Goal: Task Accomplishment & Management: Complete application form

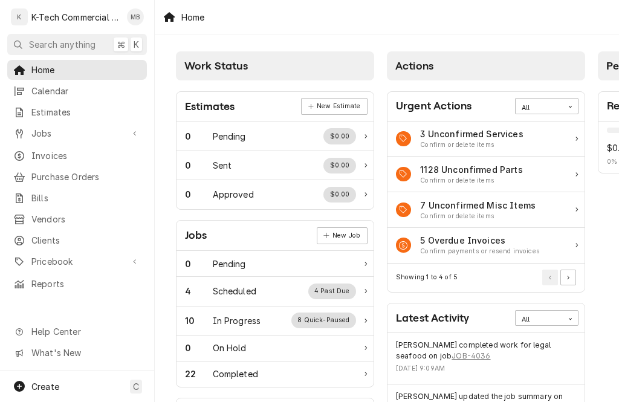
click at [47, 132] on span "Jobs" at bounding box center [76, 133] width 91 height 13
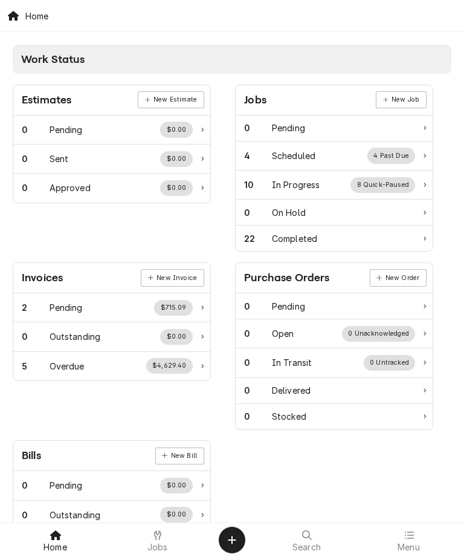
scroll to position [-1, 0]
click at [235, 402] on icon "Create Object" at bounding box center [232, 540] width 8 height 10
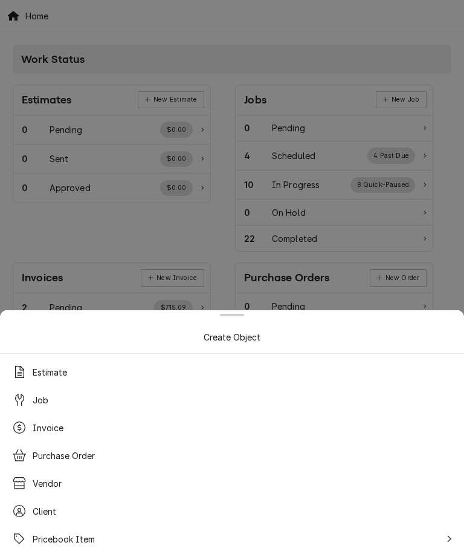
click at [56, 402] on div "Job" at bounding box center [232, 400] width 450 height 22
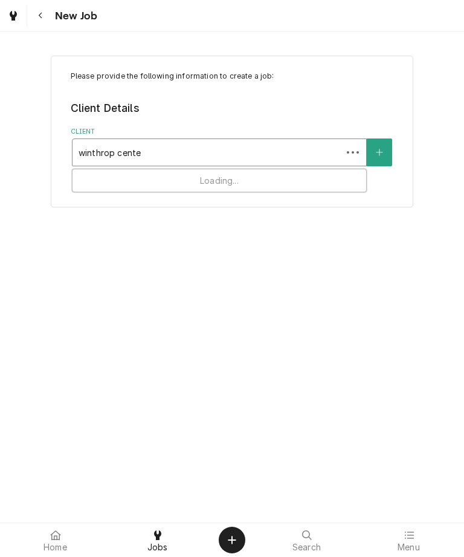
type input "[GEOGRAPHIC_DATA]"
click at [384, 154] on button "Client" at bounding box center [379, 152] width 25 height 28
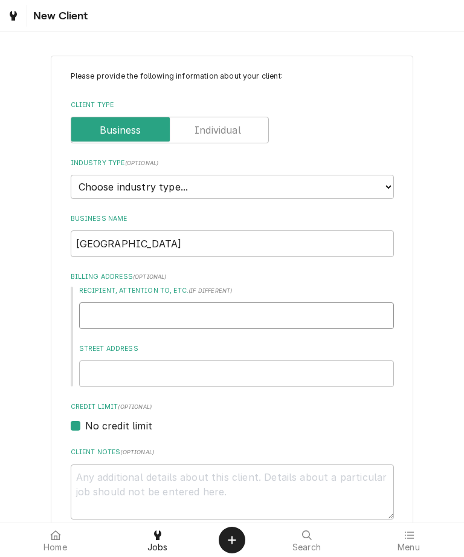
click at [256, 312] on input "Recipient, Attention To, etc. ( if different )" at bounding box center [236, 315] width 315 height 27
type textarea "x"
type input "24"
type textarea "x"
type input "240"
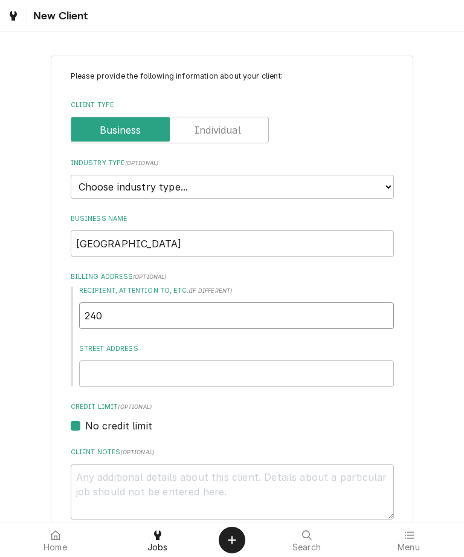
type textarea "x"
type input "240"
type textarea "x"
type input "240 d"
type textarea "x"
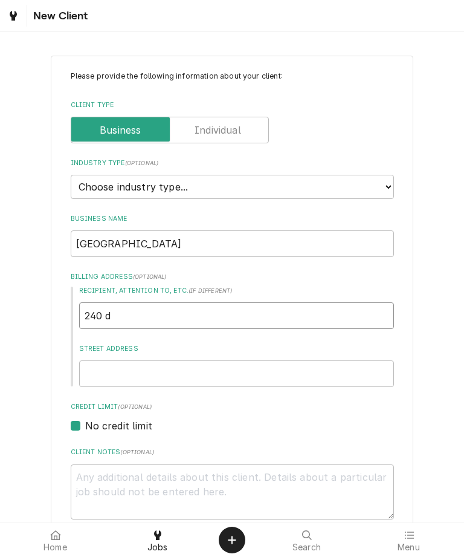
type input "240 de"
type textarea "x"
type input "240 dev"
type textarea "x"
type input "240 devo"
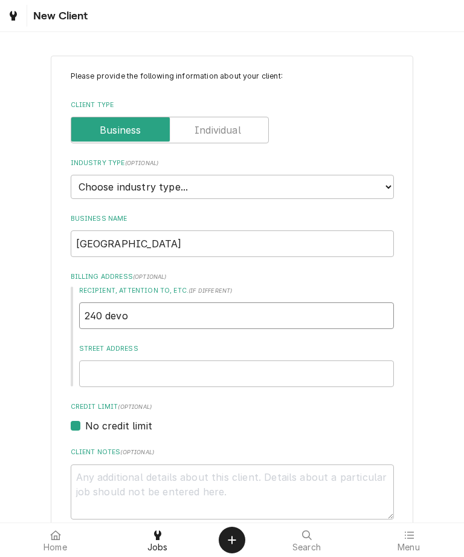
type textarea "x"
type input "240 devon"
type textarea "x"
type input "240 devonsh"
type textarea "x"
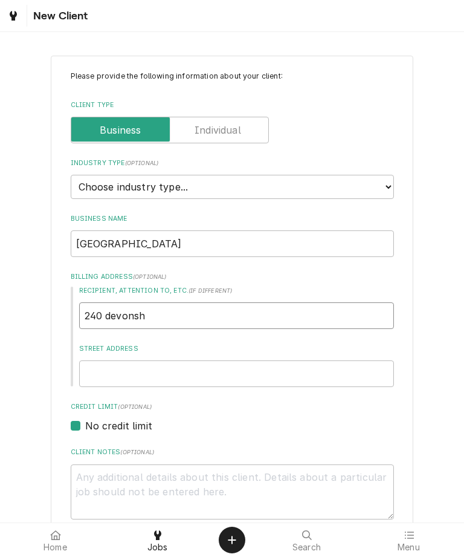
type input "240 devonshi"
type textarea "x"
type input "240 devonshir"
type textarea "x"
type input "240 devonshire"
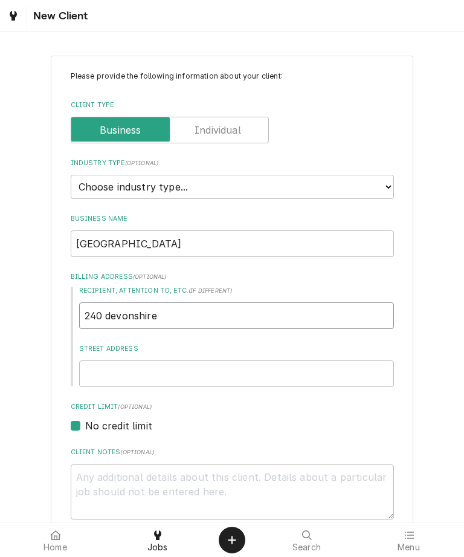
type textarea "x"
type input "240 Devonshire"
type textarea "x"
type input "240 Devonshire"
type textarea "x"
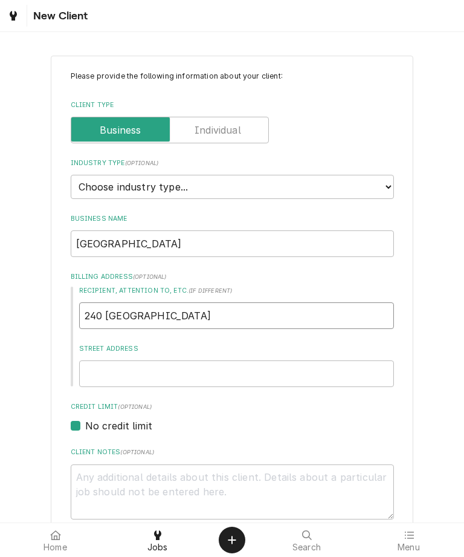
type input "240 Devonshire s"
type textarea "x"
type input "240 Devonshire st"
type textarea "x"
type input "240 Devonshire st"
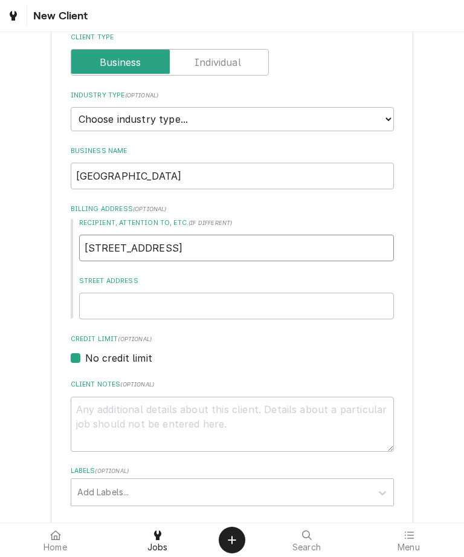
scroll to position [69, 0]
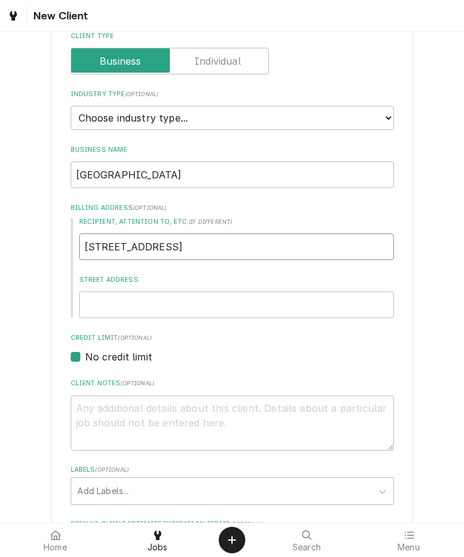
type textarea "x"
type input "240 Devonshire s"
type textarea "x"
type input "240 Devonshire"
type textarea "x"
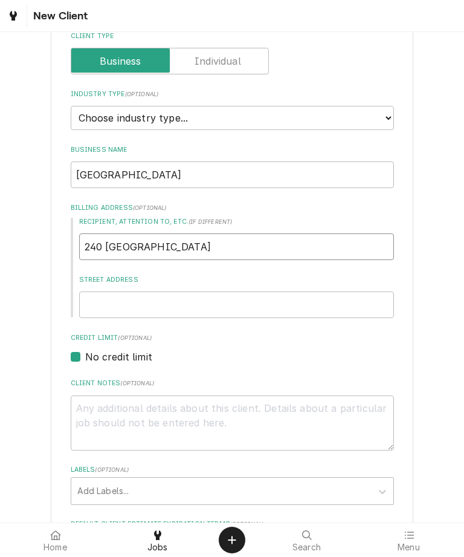
type input "240 Devonshir"
type textarea "x"
type input "240 Devonshi"
type textarea "x"
type input "240 Devonsh"
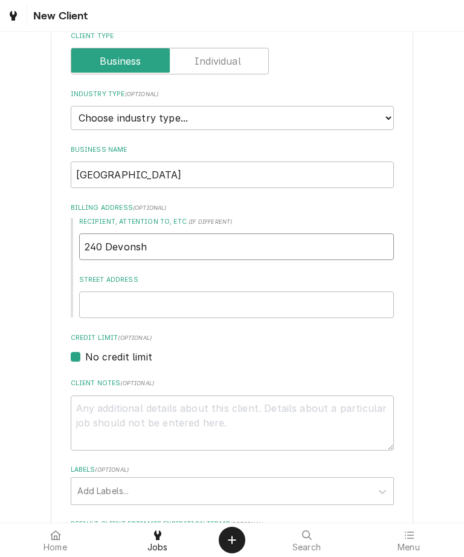
type textarea "x"
type input "240 Devon"
type textarea "x"
type input "240 Devo"
type textarea "x"
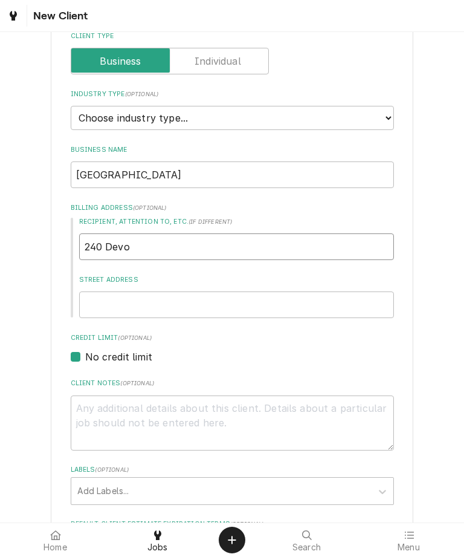
type input "240 Dev"
type textarea "x"
type input "240 De"
type textarea "x"
type input "240 D"
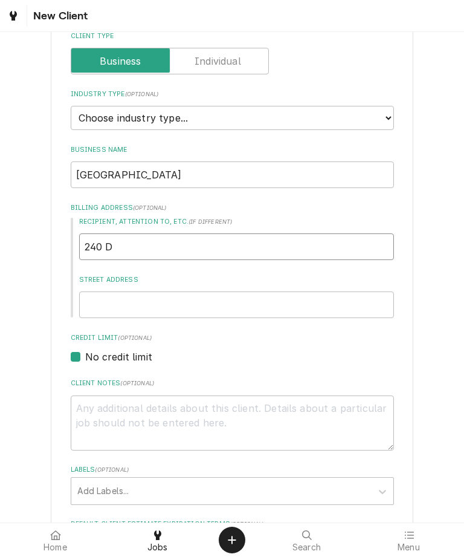
type textarea "x"
type input "240"
type textarea "x"
type input "240"
type textarea "x"
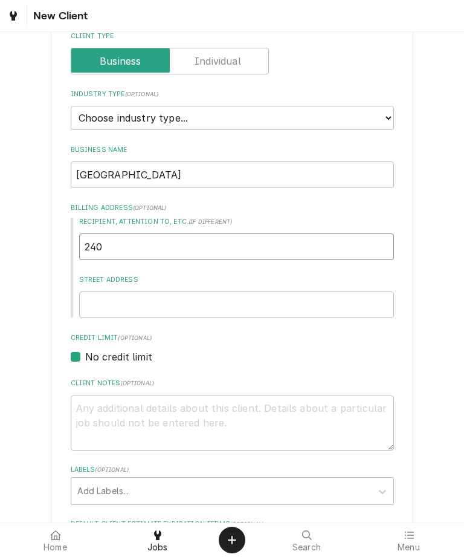
type input "240"
click at [173, 293] on input "Street Address" at bounding box center [236, 304] width 315 height 27
type textarea "x"
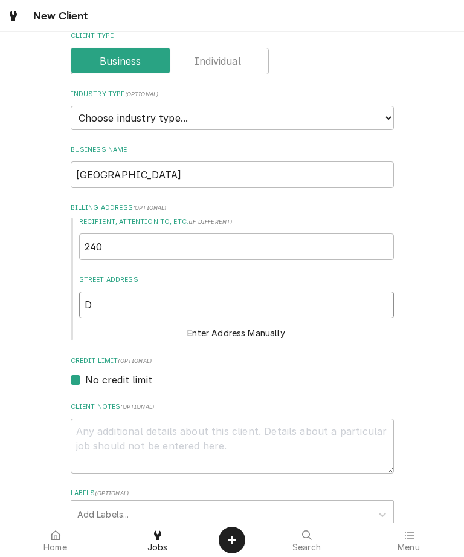
type input "De"
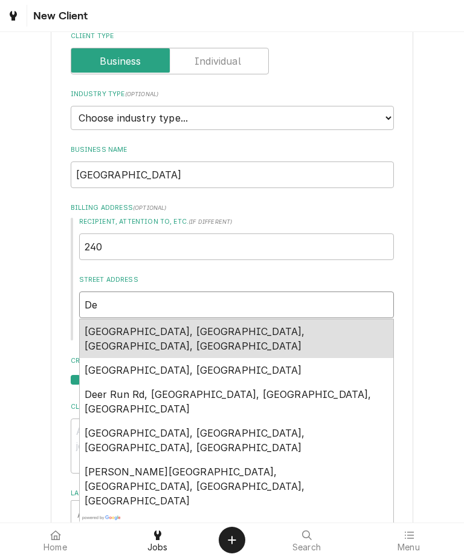
type textarea "x"
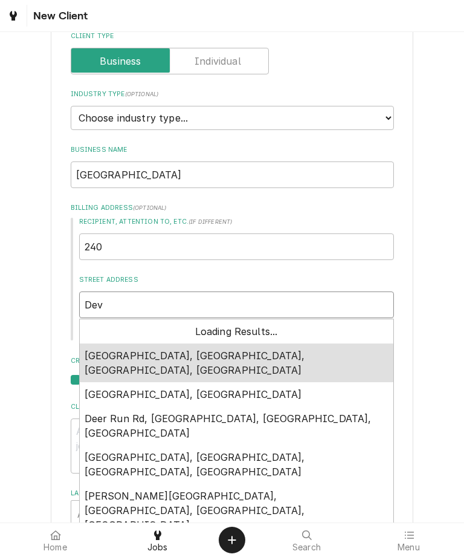
type input "Devo"
type textarea "x"
type input "Devon"
type textarea "x"
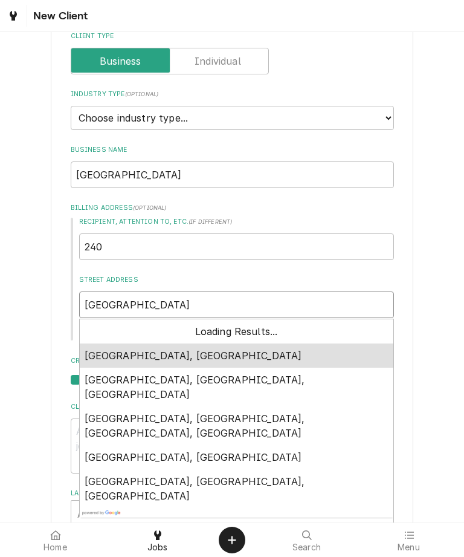
type input "Devons"
type textarea "x"
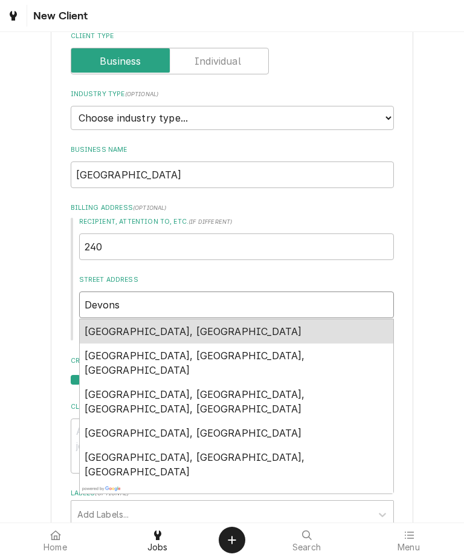
type input "Devonsh"
type textarea "x"
type input "Devonshi"
type textarea "x"
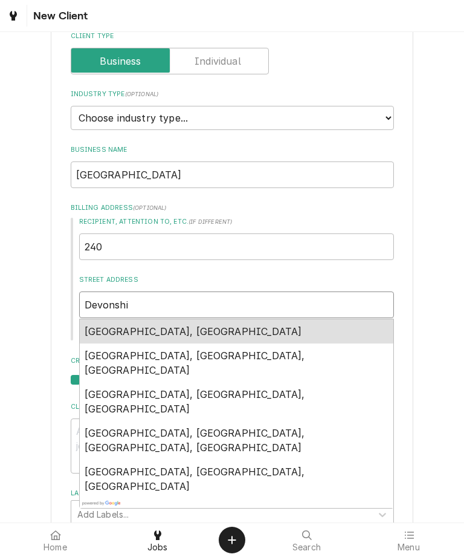
type input "Devonshir"
type textarea "x"
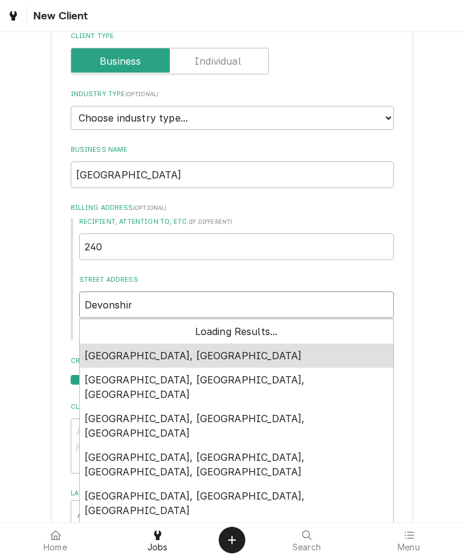
type input "Devonshire"
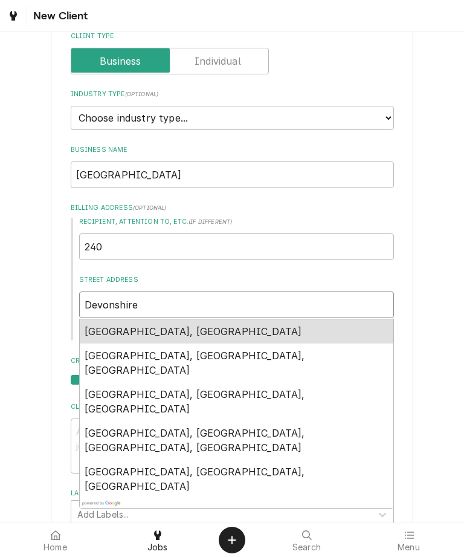
type textarea "x"
type input "Devonshire"
click at [248, 325] on span "Devonshire Street, Boston, MA, USA" at bounding box center [194, 331] width 218 height 12
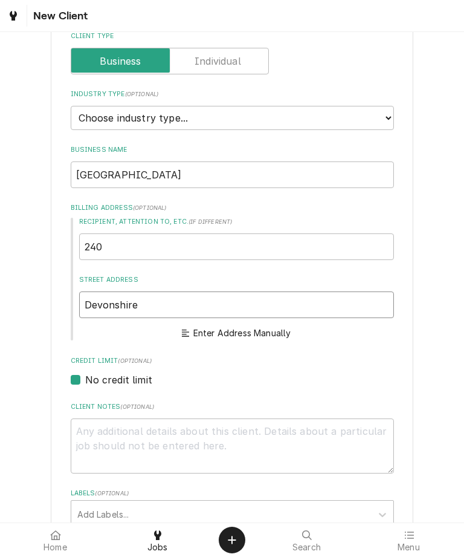
type textarea "x"
type input "Devonshire St"
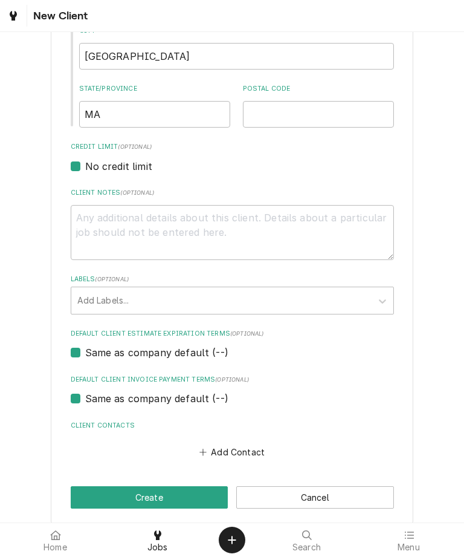
scroll to position [433, 0]
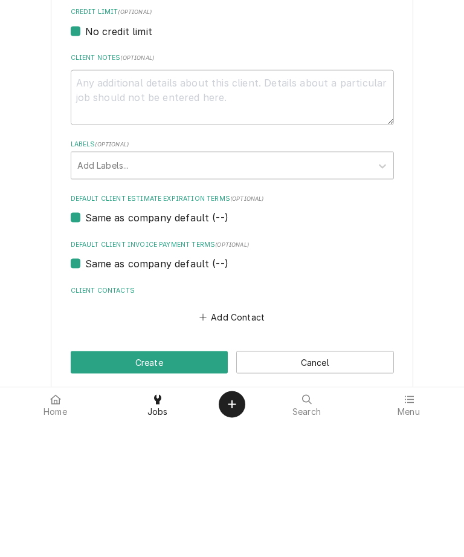
click at [192, 487] on button "Create" at bounding box center [150, 498] width 158 height 22
type textarea "x"
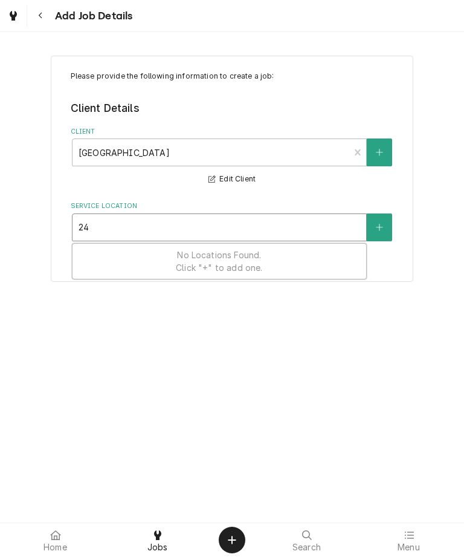
type input "2"
type input "boston"
click at [385, 226] on button "Service Location" at bounding box center [379, 227] width 25 height 28
type textarea "x"
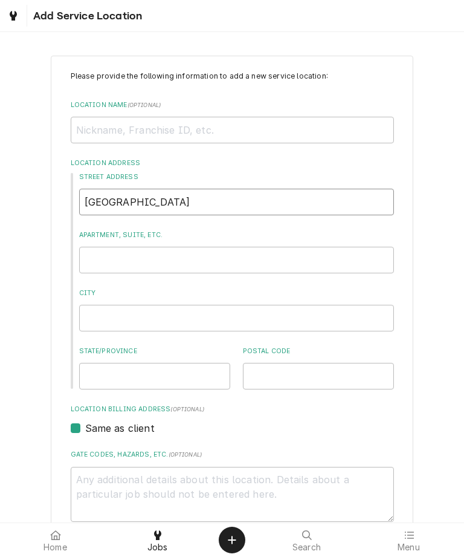
click at [307, 206] on input "boston" at bounding box center [236, 202] width 315 height 27
type input "bosto"
type textarea "x"
type input "bost"
type textarea "x"
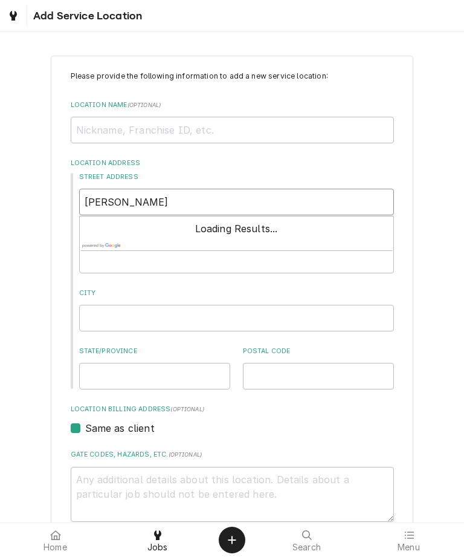
type input "bos"
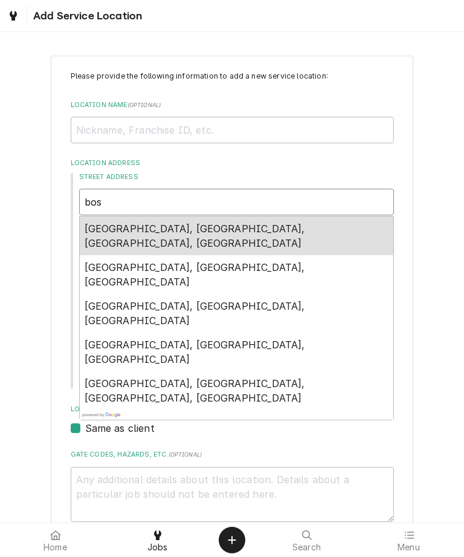
type textarea "x"
type input "bo"
type textarea "x"
type input "b"
type textarea "x"
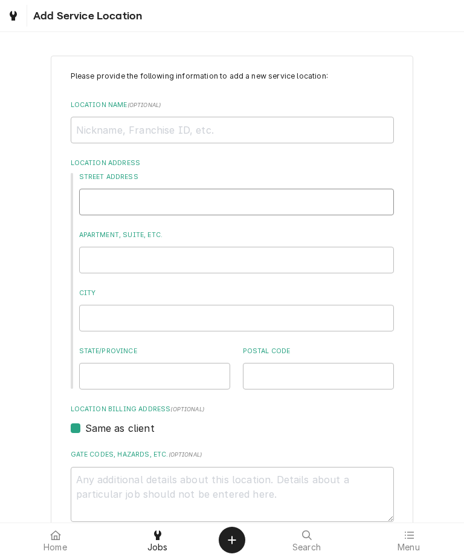
type textarea "x"
click at [307, 129] on input "Location Name ( optional )" at bounding box center [233, 130] width 324 height 27
type textarea "x"
type input "Wi"
type textarea "x"
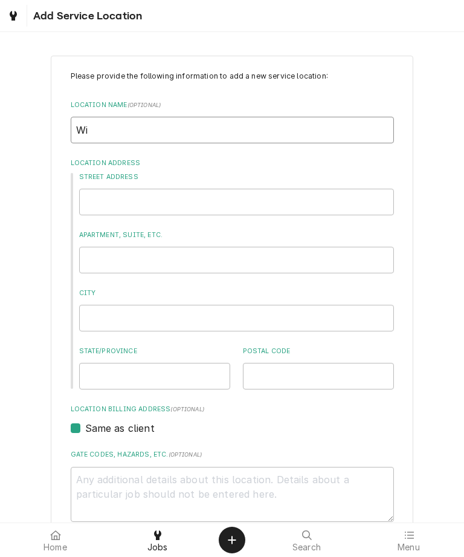
type input "Win"
type textarea "x"
type input "Wint"
type textarea "x"
type input "Winth"
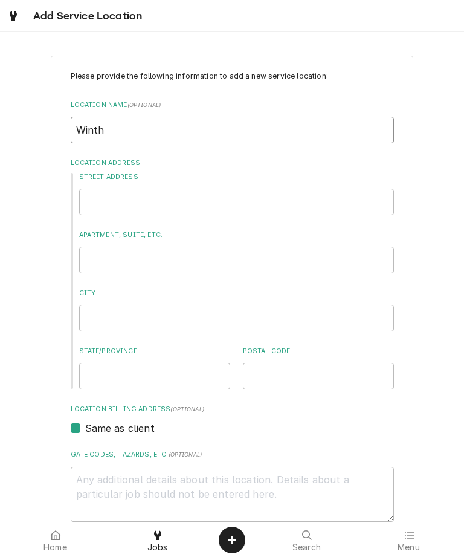
type textarea "x"
type input "Winthro"
type textarea "x"
type input "Winthrop"
type textarea "x"
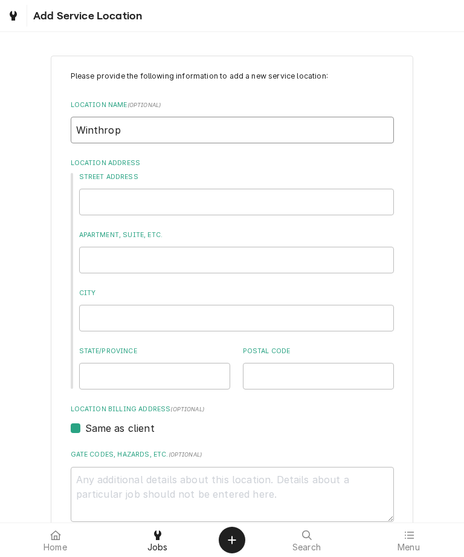
type input "Winthrop"
type textarea "x"
type input "Winthrop c"
type textarea "x"
type input "Winthrop ce"
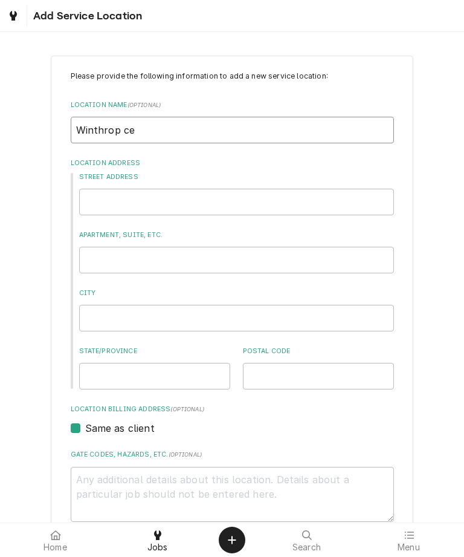
type textarea "x"
type input "Winthrop cen"
type textarea "x"
type input "Winthrop cent"
type textarea "x"
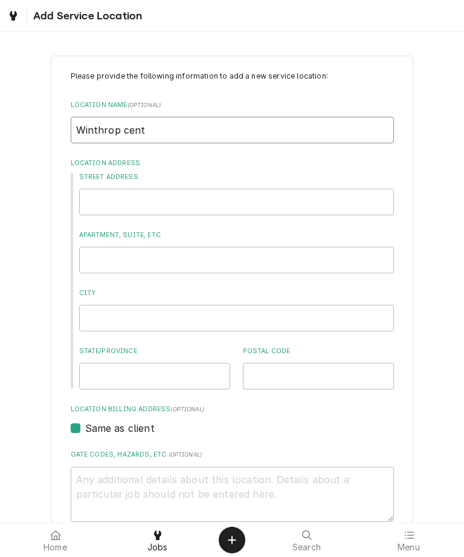
type input "Winthrop cente"
type textarea "x"
type input "Winthrop center"
type textarea "x"
type input "Winthrop center"
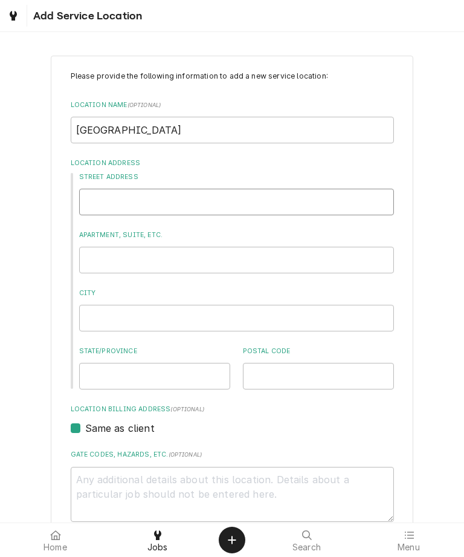
click at [246, 200] on input "Street Address" at bounding box center [236, 202] width 315 height 27
type textarea "x"
type input "24"
type textarea "x"
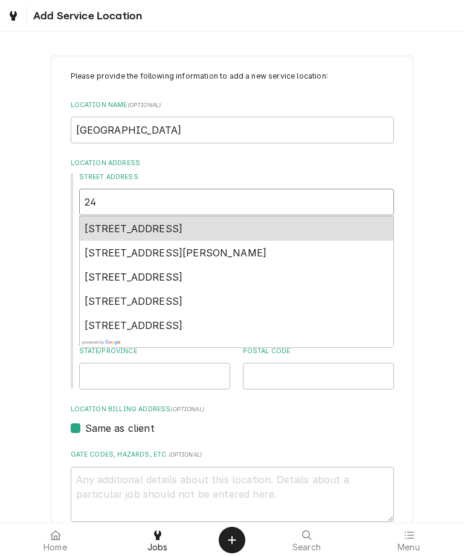
type input "240"
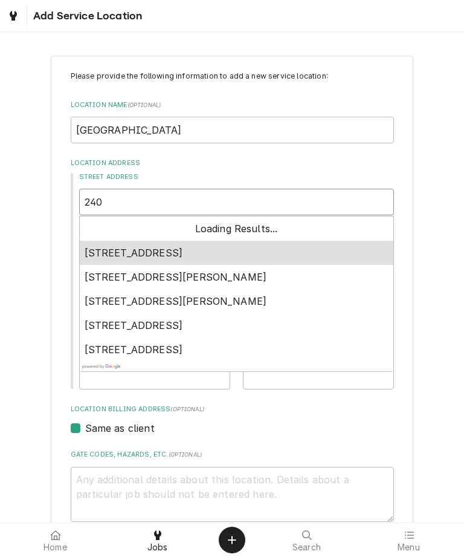
type textarea "x"
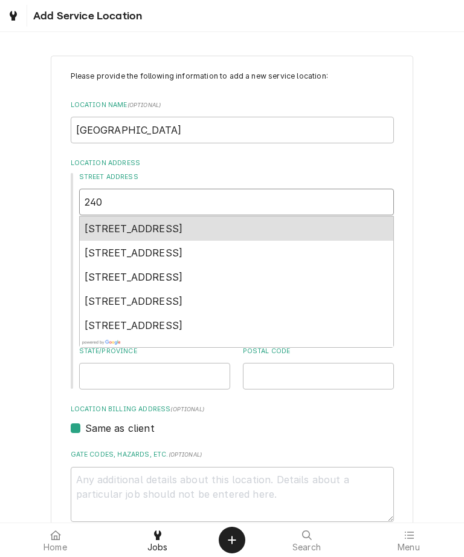
type input "240"
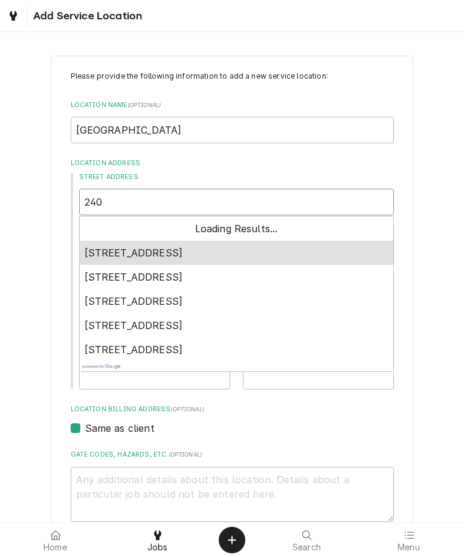
type textarea "x"
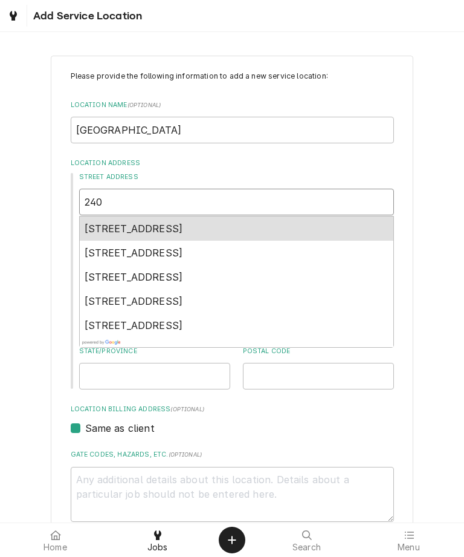
type input "240 d"
type textarea "x"
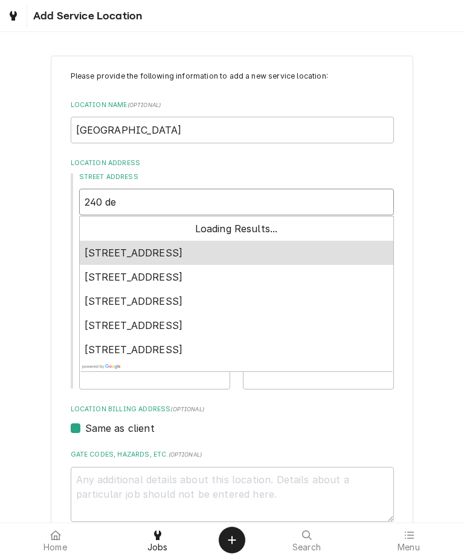
type input "240 dev"
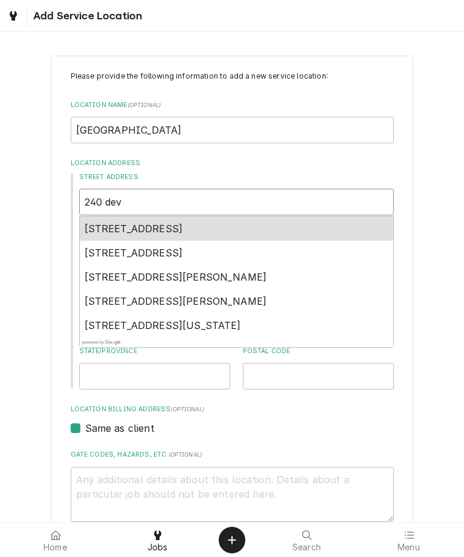
click at [276, 224] on div "240 Devonshire Street, Boston, MA, USA" at bounding box center [237, 229] width 314 height 24
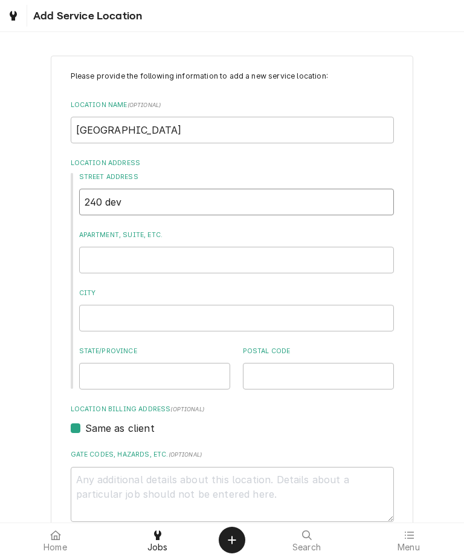
type textarea "x"
type input "240 Devonshire St"
type textarea "x"
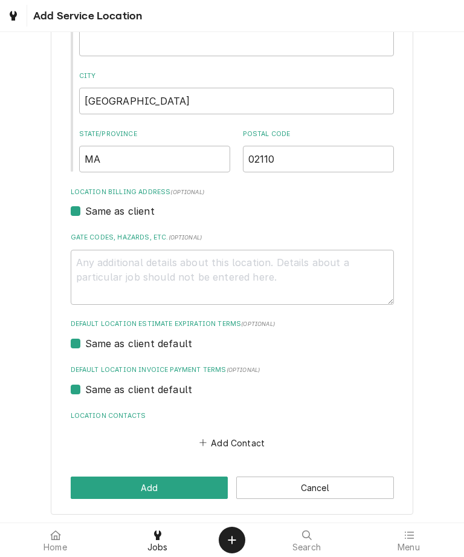
scroll to position [215, 0]
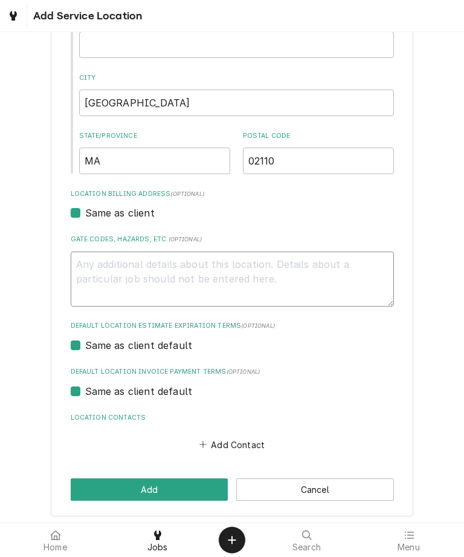
click at [304, 275] on textarea "Gate Codes, Hazards, etc. ( optional )" at bounding box center [233, 279] width 324 height 55
type textarea "C"
type textarea "x"
type textarea "Can"
type textarea "x"
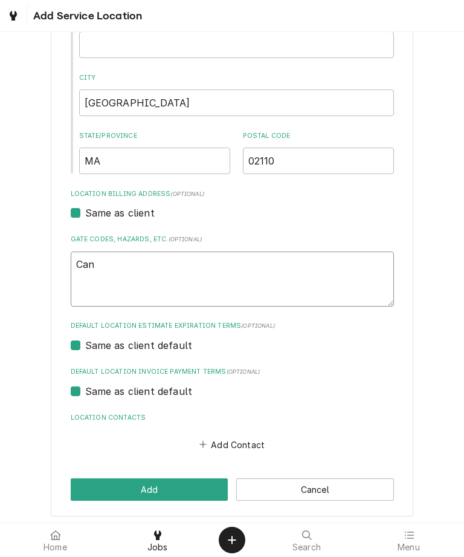
type textarea "Cann"
type textarea "x"
type textarea "Can"
type textarea "x"
type textarea "Can"
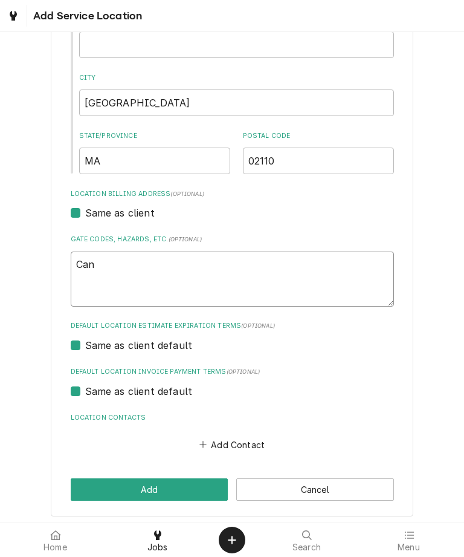
type textarea "x"
type textarea "Can j"
type textarea "x"
type textarea "Can ju"
type textarea "x"
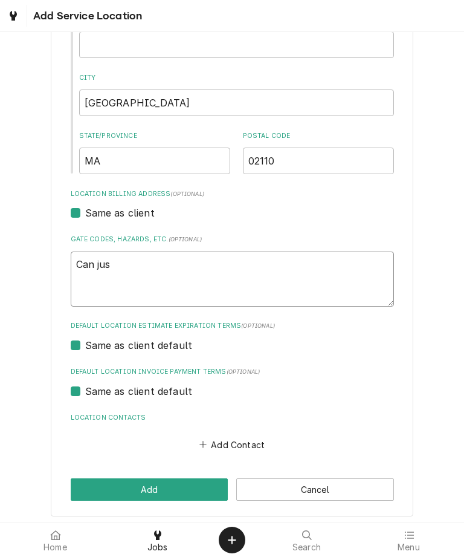
type textarea "Can just"
type textarea "x"
type textarea "Can justi"
type textarea "x"
type textarea "Can justin"
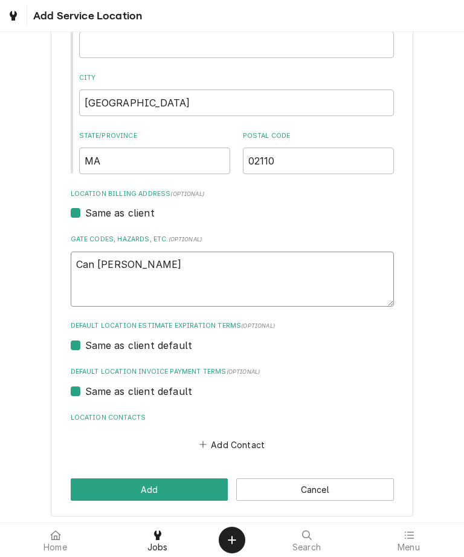
type textarea "x"
type textarea "Can Justin"
type textarea "x"
type textarea "Can Justin a"
type textarea "x"
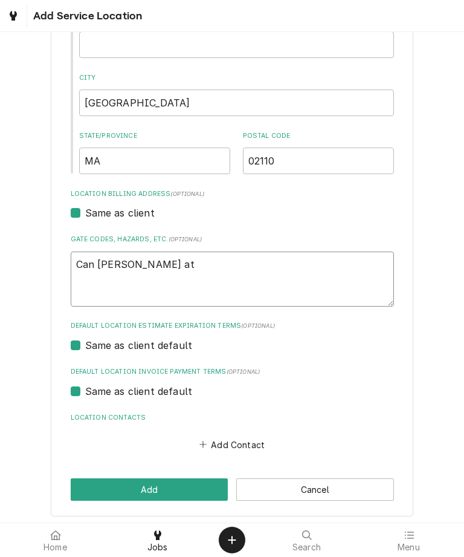
type textarea "Can Justin at"
type textarea "x"
type textarea "Can Justin at th"
type textarea "x"
type textarea "Can Justin at the"
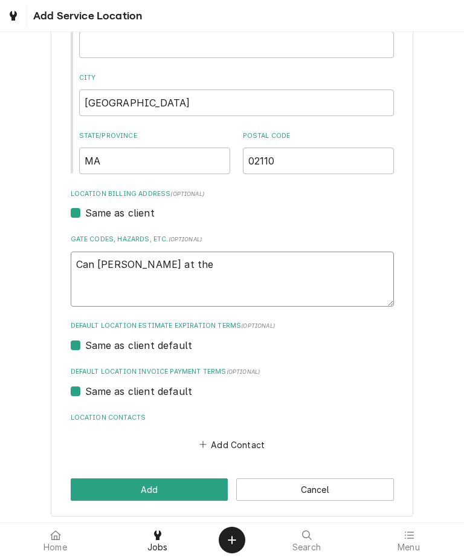
type textarea "x"
type textarea "Can Justin at the"
type textarea "x"
type textarea "Can Justin at the l"
type textarea "x"
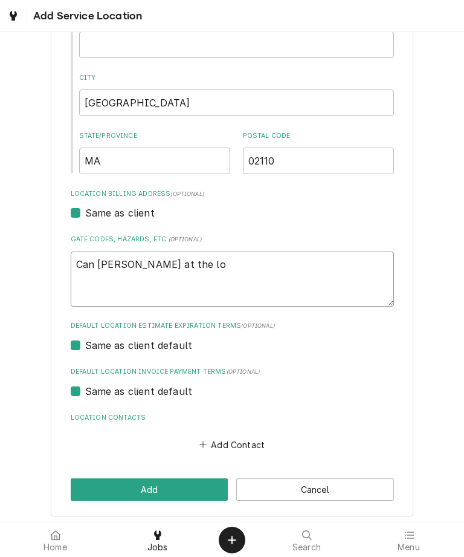
type textarea "Can Justin at the loa"
type textarea "x"
type textarea "Can Justin at the load"
type textarea "x"
type textarea "Can Justin at the loadi"
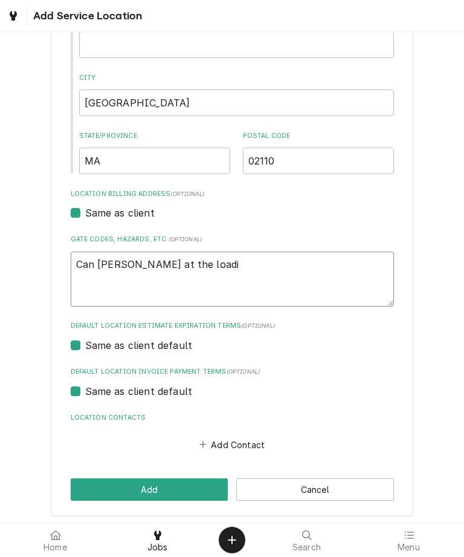
type textarea "x"
type textarea "Can Justin at the loadin"
type textarea "x"
type textarea "Can Justin at the loading"
type textarea "x"
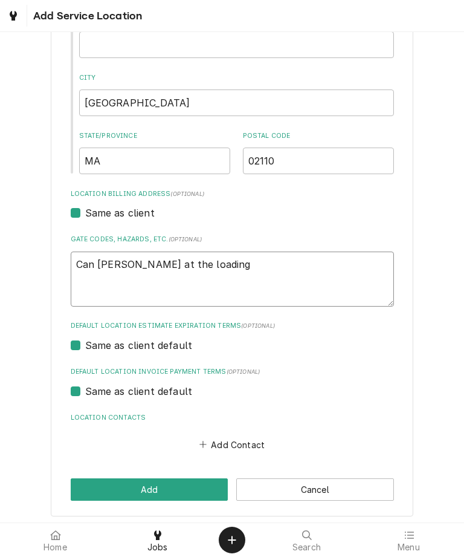
type textarea "Can Justin at the loading"
type textarea "x"
type textarea "Can Justin at the loading d"
type textarea "x"
type textarea "Can Justin at the loading di"
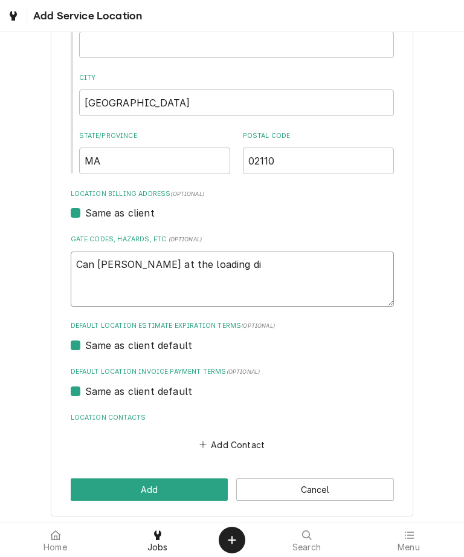
type textarea "x"
type textarea "Can Justin at the loading d"
type textarea "x"
type textarea "Can Justin at the loading do"
type textarea "x"
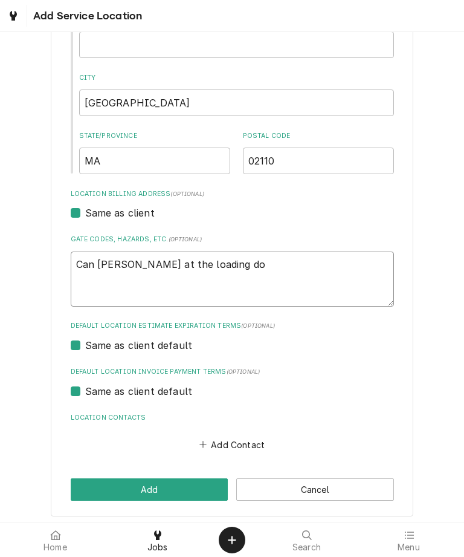
type textarea "Can Justin at the loading doc"
type textarea "x"
type textarea "Can Justin at the loading dock"
type textarea "x"
type textarea "Can Justin at the loading dock 1"
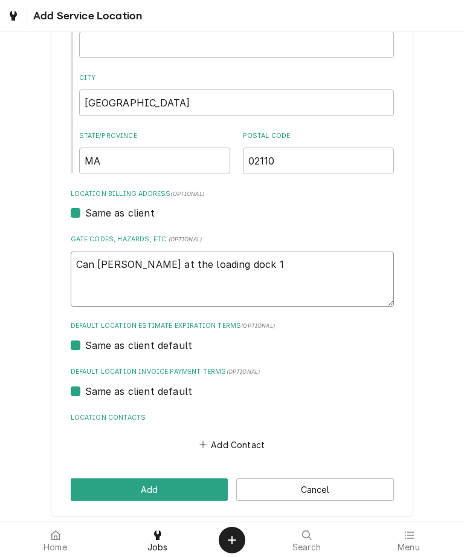
type textarea "x"
type textarea "Can Justin at the loading dock 18"
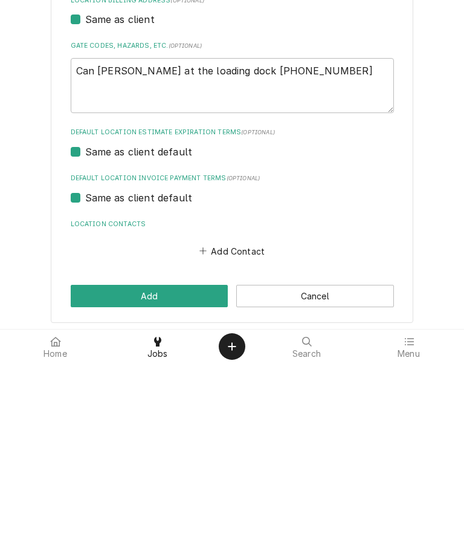
click at [178, 478] on button "Add" at bounding box center [150, 489] width 158 height 22
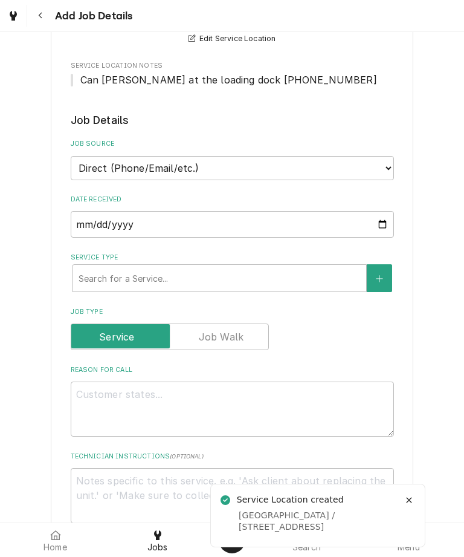
scroll to position [216, 0]
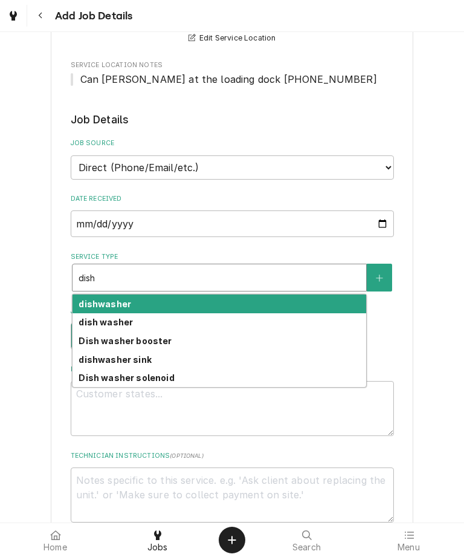
click at [184, 304] on div "dishwasher" at bounding box center [220, 304] width 294 height 19
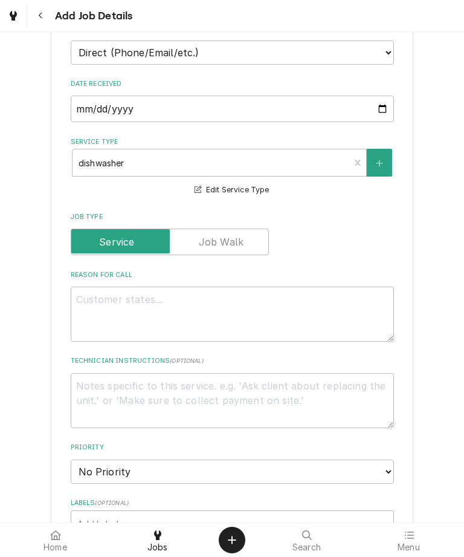
scroll to position [332, 0]
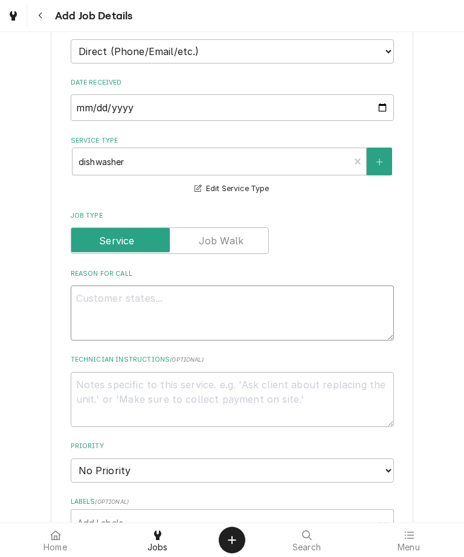
click at [270, 305] on textarea "Reason For Call" at bounding box center [233, 312] width 324 height 55
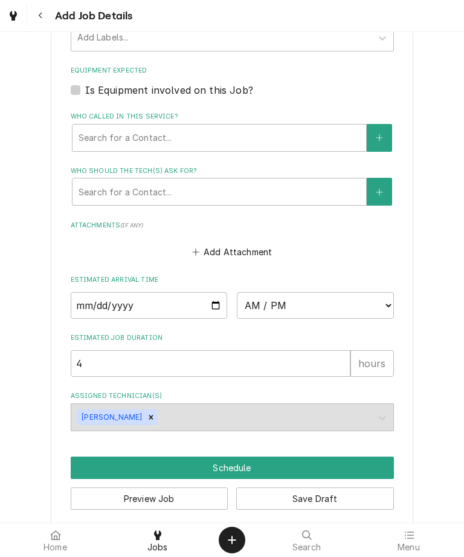
scroll to position [817, 0]
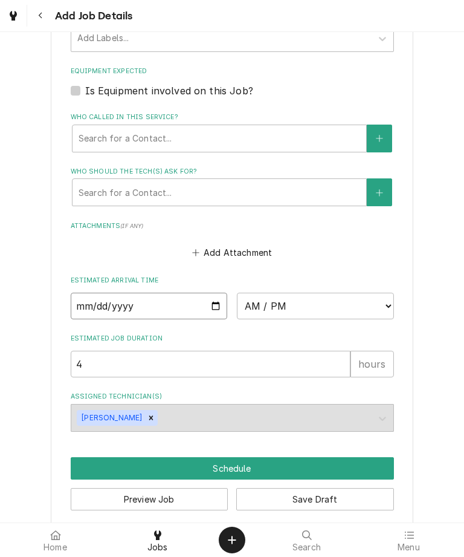
click at [104, 294] on input "Date" at bounding box center [149, 306] width 157 height 27
click at [381, 293] on select "AM / PM 6:00 AM 6:15 AM 6:30 AM 6:45 AM 7:00 AM 7:15 AM 7:30 AM 7:45 AM 8:00 AM…" at bounding box center [315, 306] width 157 height 27
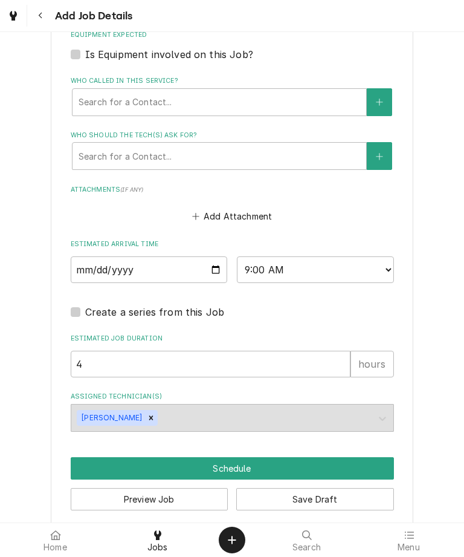
click at [256, 457] on button "Schedule" at bounding box center [233, 468] width 324 height 22
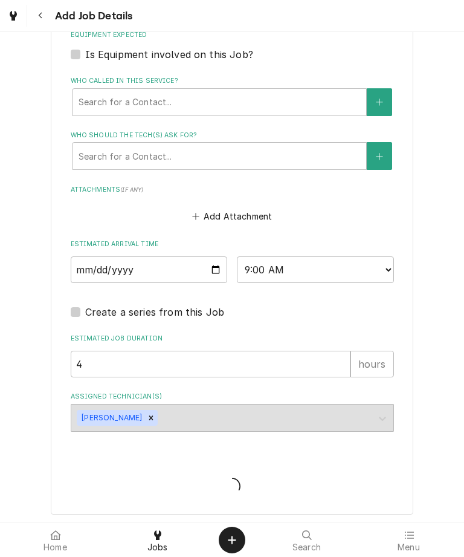
scroll to position [841, 0]
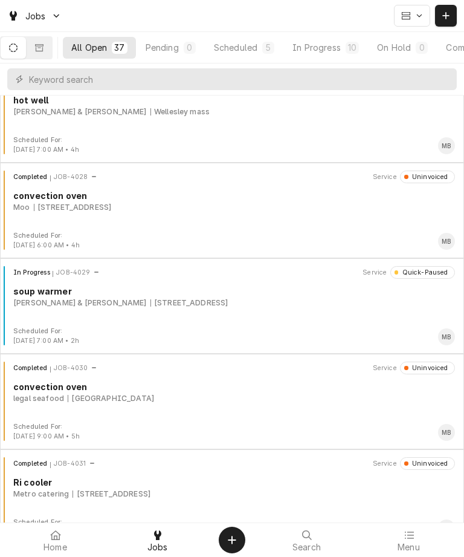
scroll to position [2511, 0]
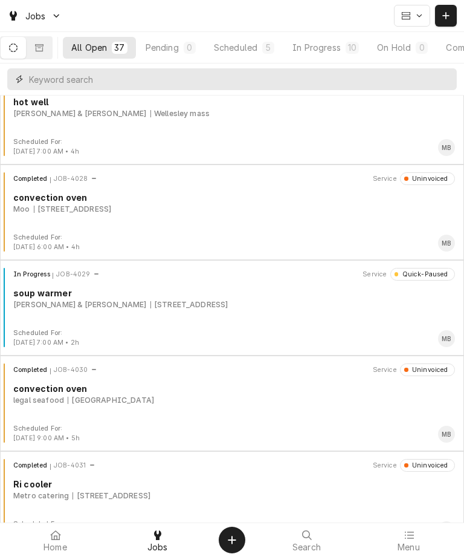
click at [250, 81] on input "Dynamic Content Wrapper" at bounding box center [240, 79] width 422 height 22
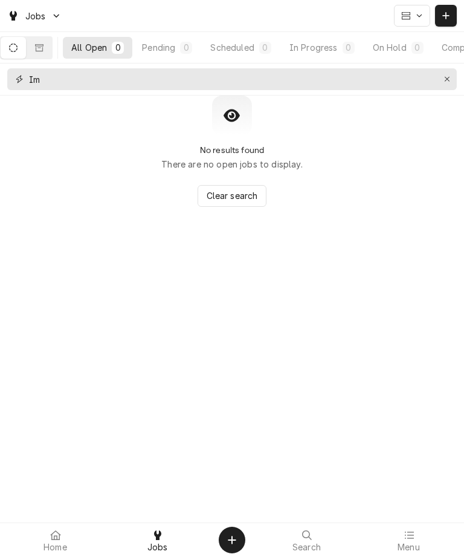
type input "I"
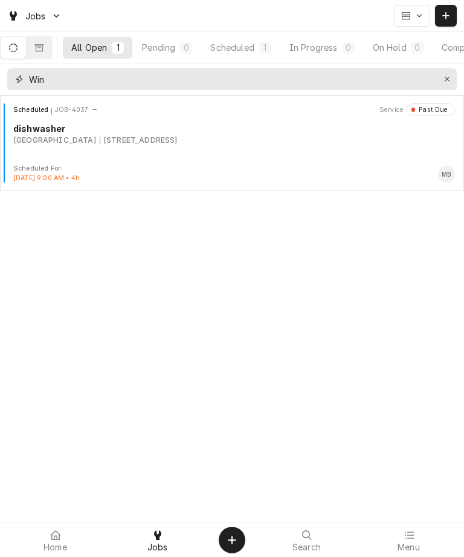
type input "Win"
click at [245, 150] on div "Scheduled JOB-4037 Service Past Due dishwasher winthrop center 240 Devonshire S…" at bounding box center [232, 133] width 455 height 60
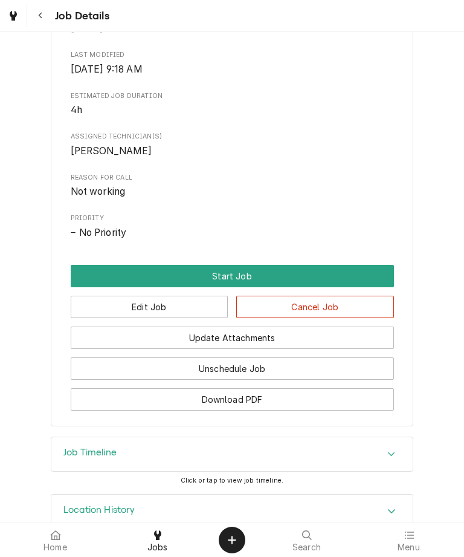
scroll to position [457, 0]
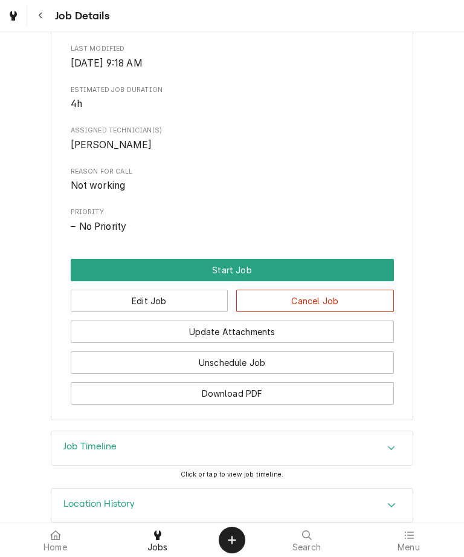
click at [246, 270] on button "Start Job" at bounding box center [233, 270] width 324 height 22
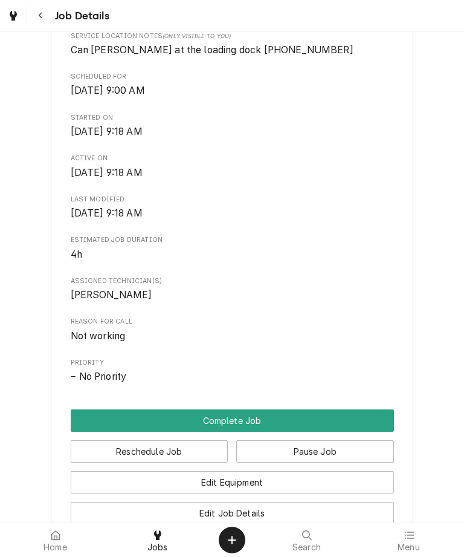
scroll to position [469, 0]
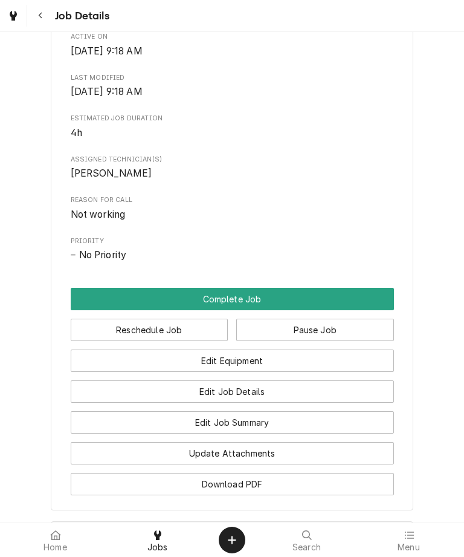
click at [248, 301] on button "Complete Job" at bounding box center [233, 299] width 324 height 22
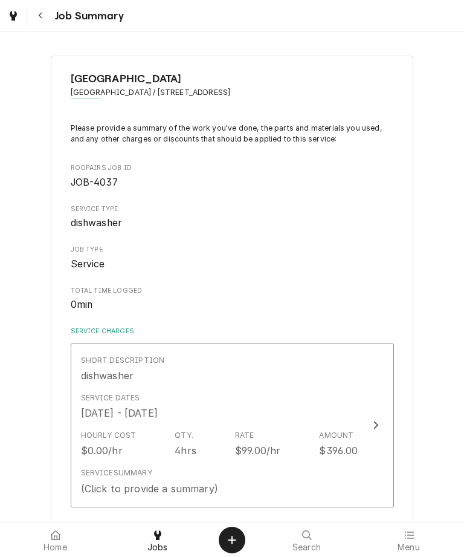
click at [249, 463] on div "Service Summary (Click to provide a summary)" at bounding box center [220, 481] width 278 height 37
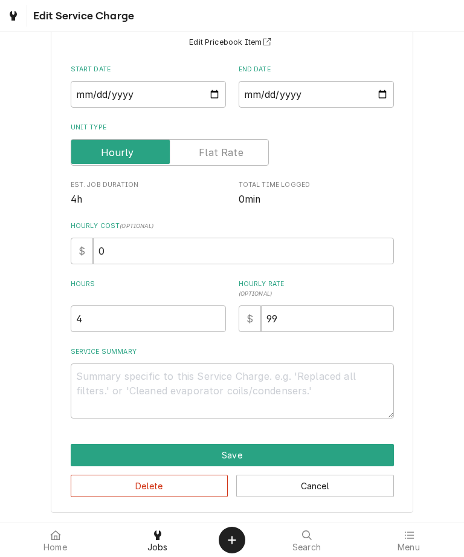
scroll to position [111, 0]
click at [269, 389] on textarea "Service Summary" at bounding box center [233, 390] width 324 height 55
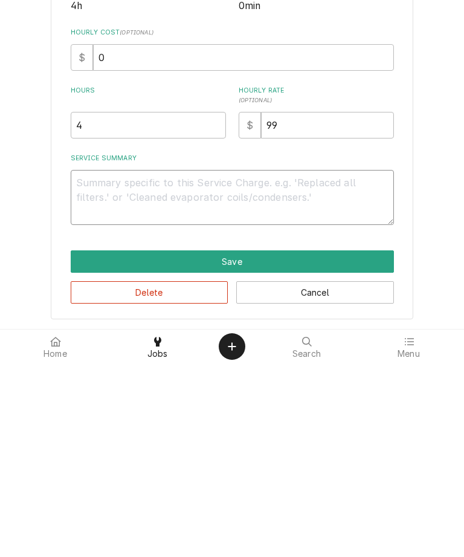
type textarea "x"
type textarea "T"
type textarea "x"
type textarea "Te"
type textarea "x"
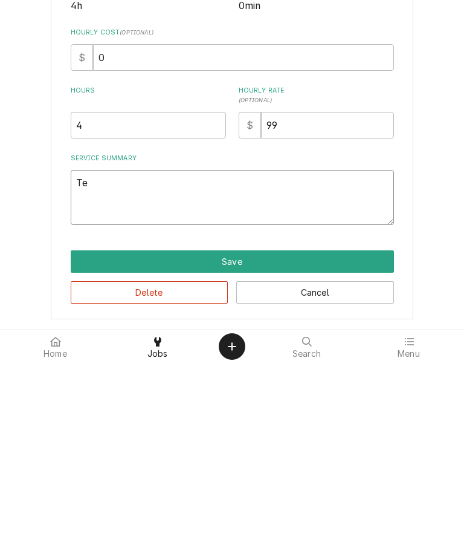
type textarea "Tes"
type textarea "x"
type textarea "Test"
type textarea "x"
type textarea "Tested"
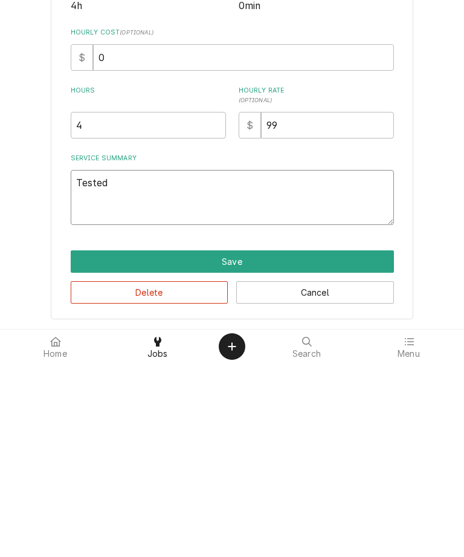
type textarea "x"
type textarea "Tested"
type textarea "x"
type textarea "Tested u"
type textarea "x"
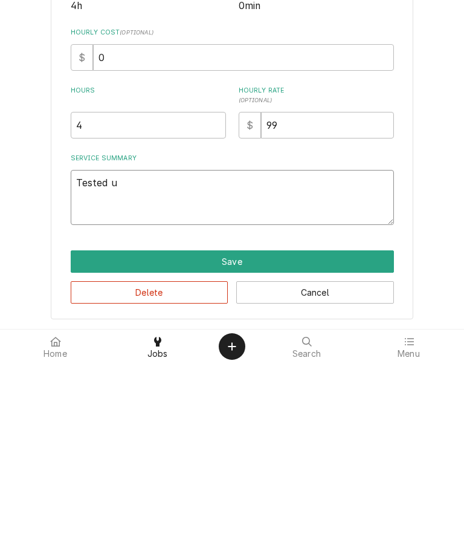
type textarea "Tested un"
type textarea "x"
type textarea "Tested uni"
type textarea "x"
type textarea "Tested unit"
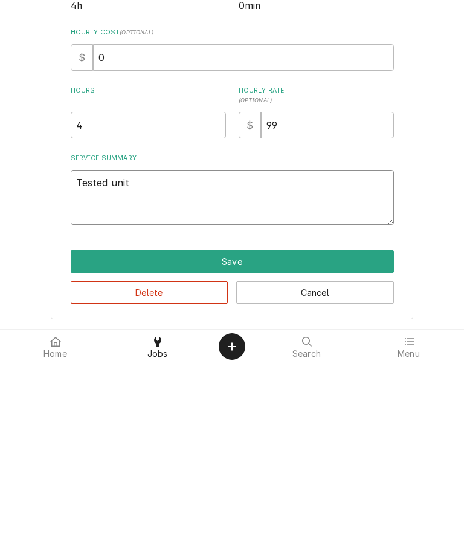
type textarea "x"
type textarea "Tested unit"
type textarea "x"
type textarea "Tested unit o"
type textarea "x"
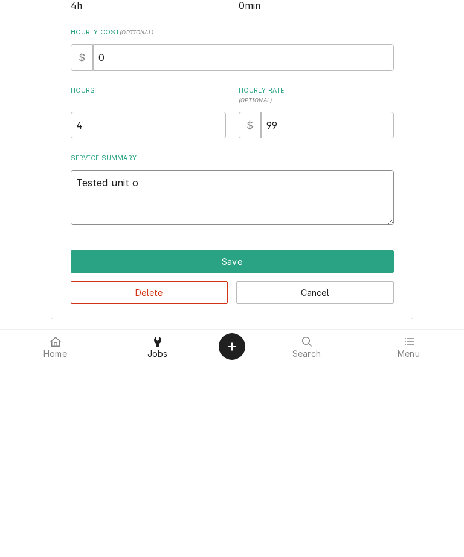
type textarea "Tested unit op"
type textarea "x"
type textarea "Tested unit ope"
type textarea "x"
type textarea "Tested unit operation"
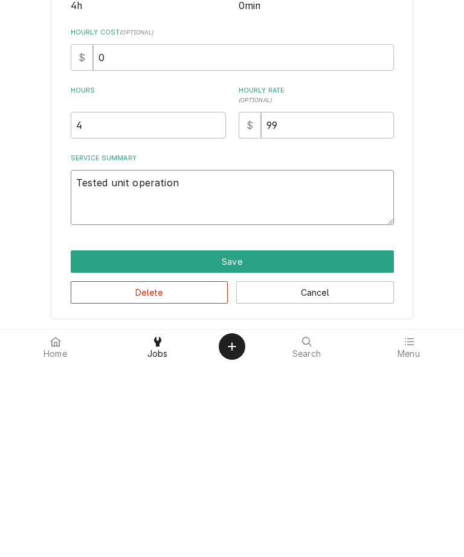
type textarea "x"
type textarea "Tested unit operation a"
type textarea "x"
type textarea "Tested unit operation am"
type textarea "x"
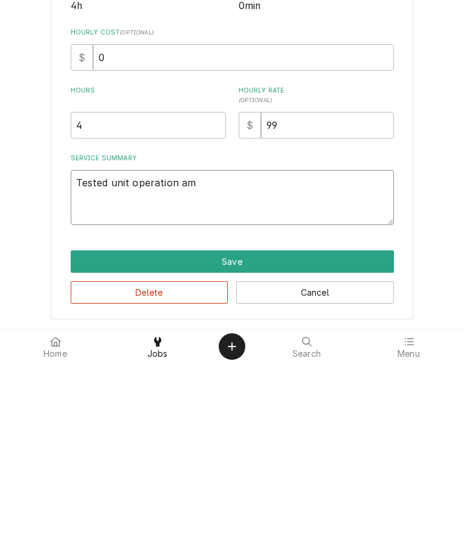
type textarea "Tested unit operation amd"
type textarea "x"
type textarea "Tested unit operation and"
type textarea "x"
type textarea "Tested unit operation and f"
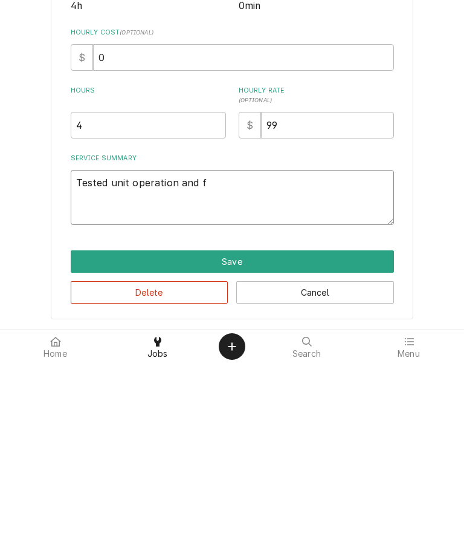
type textarea "x"
type textarea "Tested unit operation and fo"
type textarea "x"
type textarea "Tested unit operation and fou"
type textarea "x"
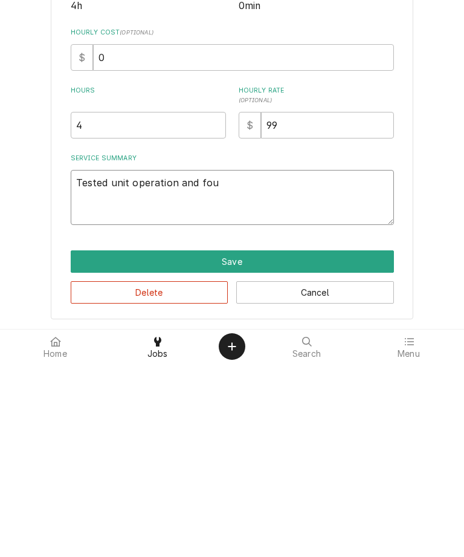
type textarea "Tested unit operation and found"
type textarea "x"
type textarea "Tested unit operation and found b"
type textarea "x"
type textarea "Tested unit operation and found blo"
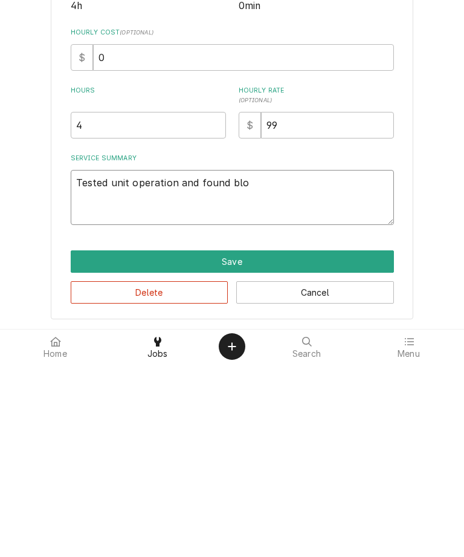
type textarea "x"
type textarea "Tested unit operation and found blow"
type textarea "x"
type textarea "Tested unit operation and found blown"
type textarea "x"
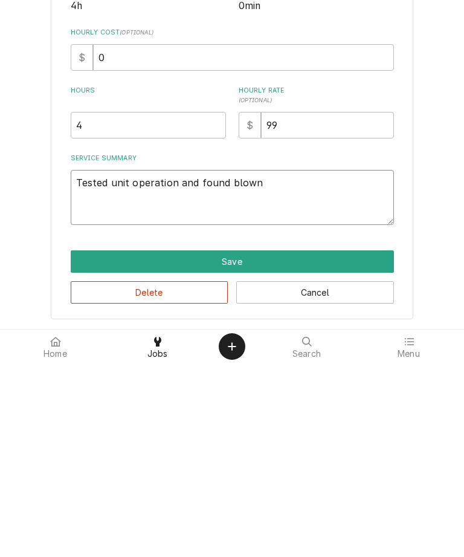
type textarea "Tested unit operation and found blown"
type textarea "x"
type textarea "Tested unit operation and found blown t"
type textarea "x"
type textarea "Tested unit operation and found blown tr"
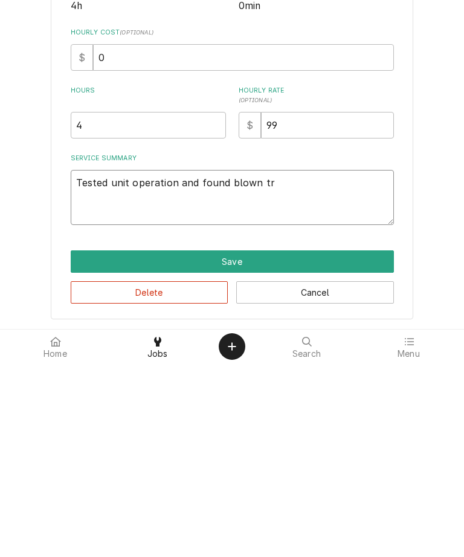
type textarea "x"
type textarea "Tested unit operation and found blown tra"
type textarea "x"
type textarea "Tested unit operation and found blown [PERSON_NAME]"
type textarea "x"
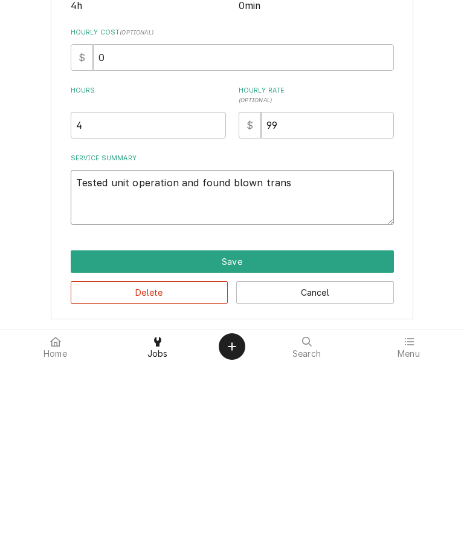
type textarea "Tested unit operation and found blown transf"
type textarea "x"
type textarea "Tested unit operation and found blown transfo"
type textarea "x"
type textarea "Tested unit operation and found blown transfor"
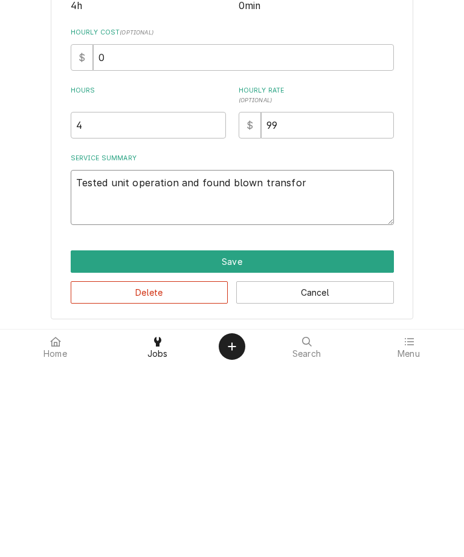
type textarea "x"
type textarea "Tested unit operation and found blown transform"
type textarea "x"
type textarea "Tested unit operation and found blown transforme"
type textarea "x"
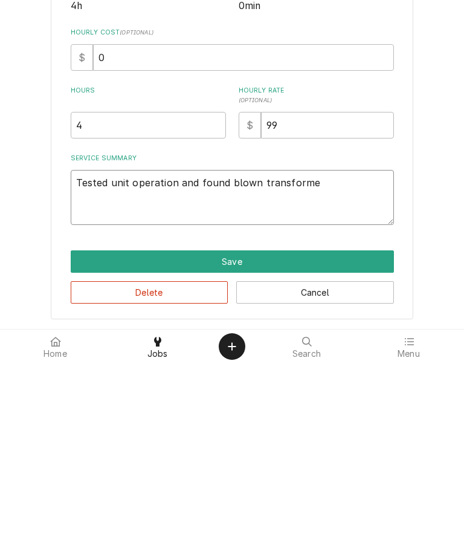
type textarea "Tested unit operation and found blown transformer"
type textarea "x"
type textarea "Tested unit operation and found blown transformer"
type textarea "x"
type textarea "Tested unit operation and found blown transformer a"
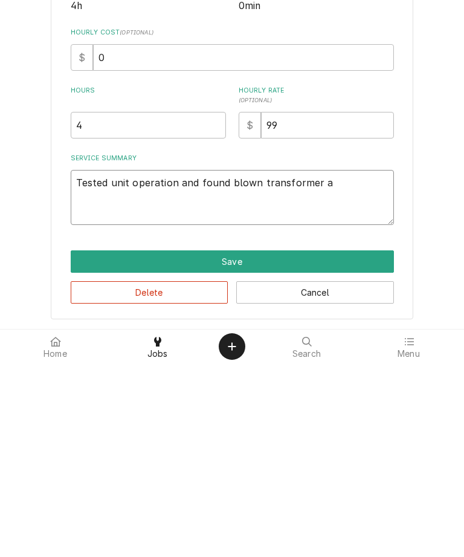
type textarea "x"
type textarea "Tested unit operation and found blown transformer an"
type textarea "x"
type textarea "Tested unit operation and found blown transformer and"
type textarea "x"
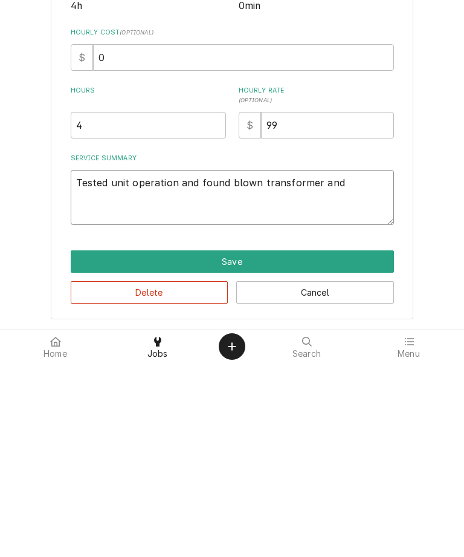
type textarea "Tested unit operation and found blown transformer and"
type textarea "x"
type textarea "Tested unit operation and found blown transformer and a"
type textarea "x"
type textarea "Tested unit operation and found blown transformer and"
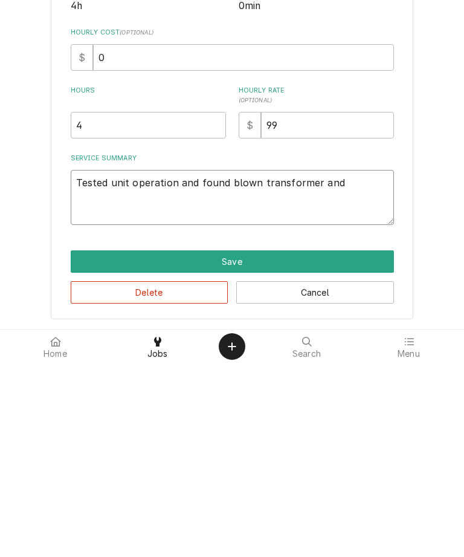
type textarea "x"
type textarea "Tested unit operation and found blown transformer an"
type textarea "x"
type textarea "Tested unit operation and found blown transformer a"
type textarea "x"
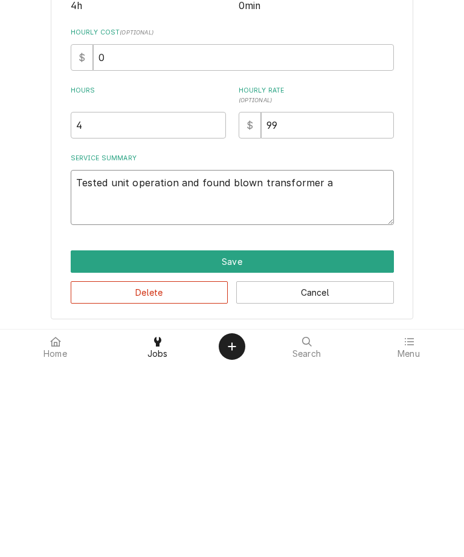
type textarea "Tested unit operation and found blown transformer"
type textarea "x"
type textarea "Tested unit operation and found blown transformer p"
type textarea "x"
type textarea "Tested unit operation and found blown transformer pa"
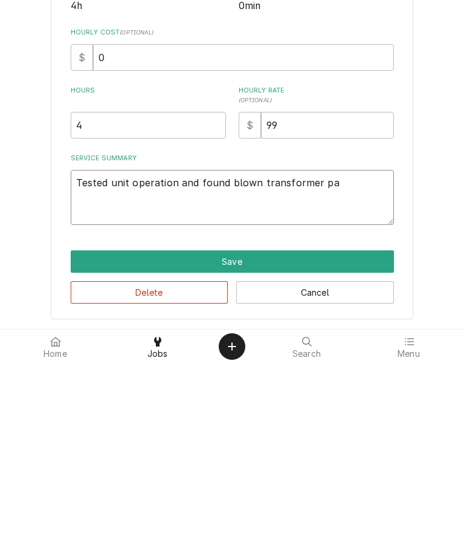
type textarea "x"
type textarea "Tested unit operation and found blown transformer par"
type textarea "x"
type textarea "Tested unit operation and found blown transformer part"
type textarea "x"
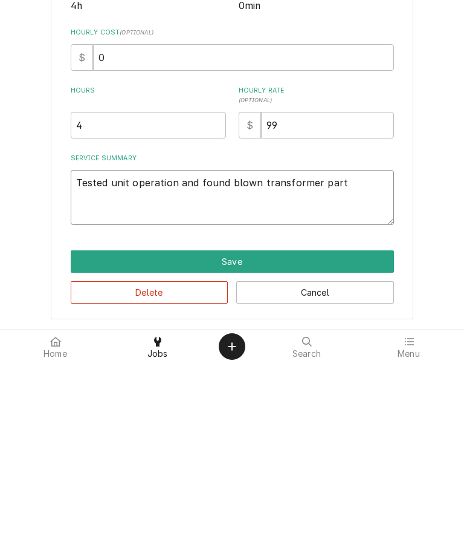
type textarea "Tested unit operation and found blown transformer part"
type textarea "x"
type textarea "Tested unit operation and found blown transformer part o"
type textarea "x"
type textarea "Tested unit operation and found blown transformer part on"
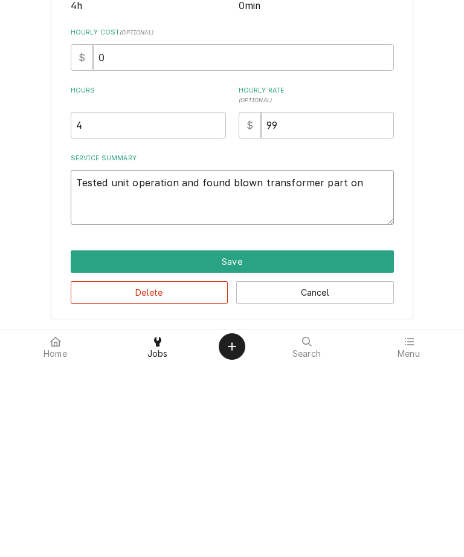
type textarea "x"
type textarea "Tested unit operation and found blown transformer part on o"
type textarea "x"
type textarea "Tested unit operation and found blown transformer part on or"
type textarea "x"
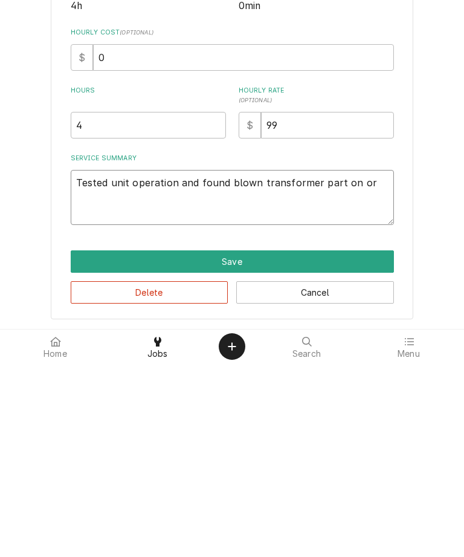
type textarea "Tested unit operation and found blown transformer part on order"
type textarea "x"
type textarea "Tested unit operation and found blown transformer part on order 9"
type textarea "x"
type textarea "Tested unit operation and found blown transformer part on order 9/3"
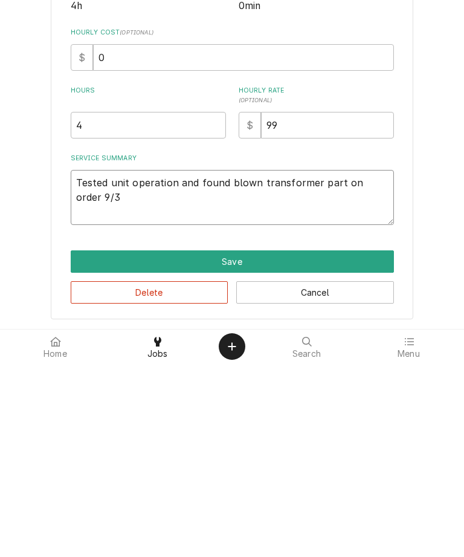
type textarea "x"
type textarea "Tested unit operation and found blown transformer part on order 9/3"
type textarea "x"
type textarea "Tested unit operation and found blown transformer part on order 9/3 i"
type textarea "x"
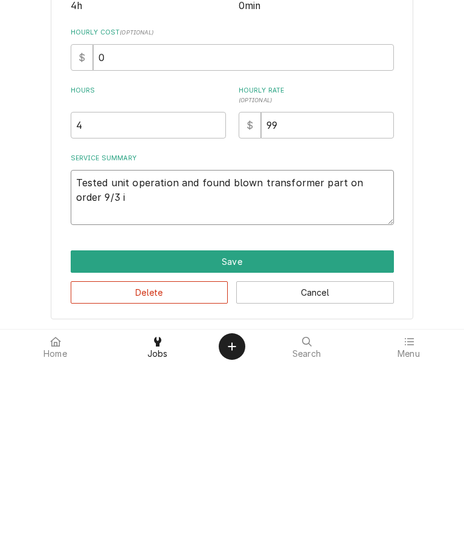
type textarea "Tested unit operation and found blown transformer part on order 9/3 in"
type textarea "x"
type textarea "Tested unit operation and found blown transformer part on order 9/3 ins"
type textarea "x"
type textarea "Tested unit operation and found blown transformer part on order 9/3 inst"
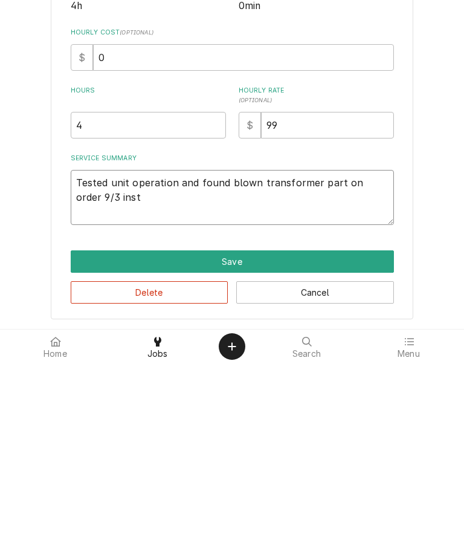
type textarea "x"
type textarea "Tested unit operation and found blown transformer part on order 9/3 insta"
type textarea "x"
type textarea "Tested unit operation and found blown transformer part on order 9/3 instal"
type textarea "x"
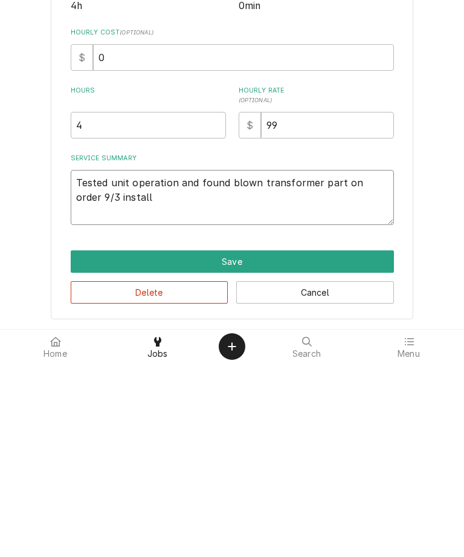
type textarea "Tested unit operation and found blown transformer part on order 9/3 install"
type textarea "x"
type textarea "Tested unit operation and found blown transformer part on order 9/3 install n"
type textarea "x"
type textarea "Tested unit operation and found blown transformer part on order 9/3 install ne"
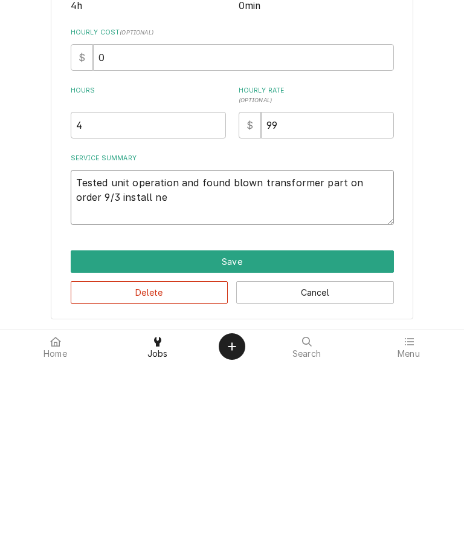
type textarea "x"
type textarea "Tested unit operation and found blown transformer part on order 9/3 install new"
type textarea "x"
type textarea "Tested unit operation and found blown transformer part on order 9/3 install new"
type textarea "x"
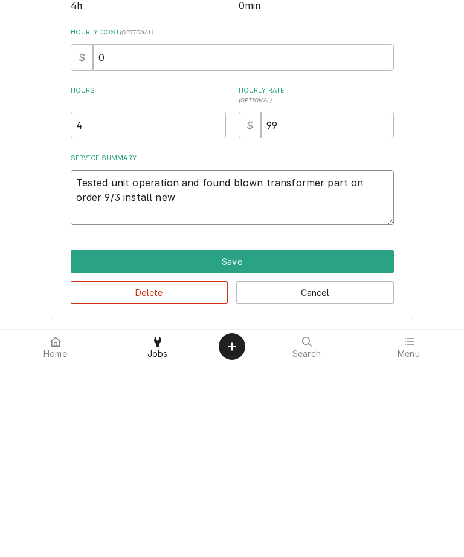
type textarea "Tested unit operation and found blown transformer part on order 9/3 install new…"
type textarea "x"
type textarea "Tested unit operation and found blown transformer part on order 9/3 install new…"
type textarea "x"
type textarea "Tested unit operation and found blown transformer part on order 9/3 install new…"
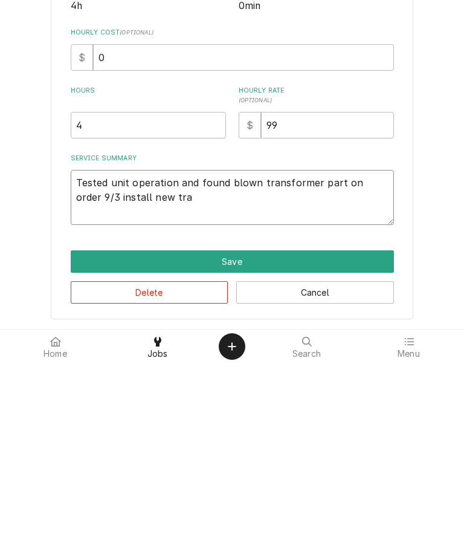
type textarea "x"
type textarea "Tested unit operation and found blown transformer part on order 9/3 install new…"
type textarea "x"
type textarea "Tested unit operation and found blown transformer part on order 9/3 install new…"
type textarea "x"
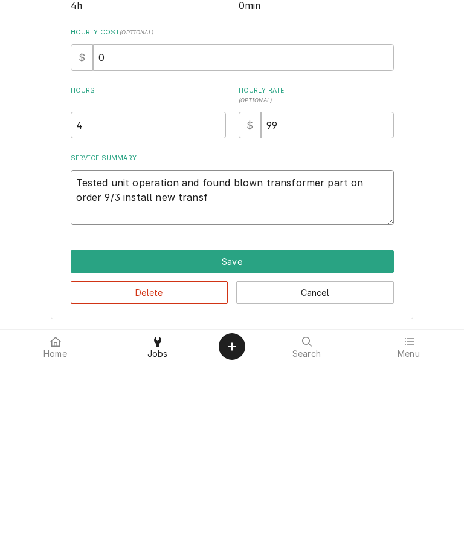
type textarea "Tested unit operation and found blown transformer part on order 9/3 install new…"
type textarea "x"
type textarea "Tested unit operation and found blown transformer part on order 9/3 install new…"
type textarea "x"
type textarea "Tested unit operation and found blown transformer part on order 9/3 install new…"
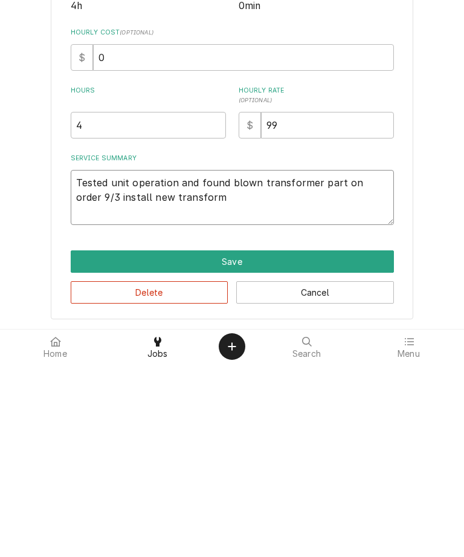
type textarea "x"
type textarea "Tested unit operation and found blown transformer part on order 9/3 install new…"
type textarea "x"
type textarea "Tested unit operation and found blown transformer part on order 9/3 install new…"
type textarea "x"
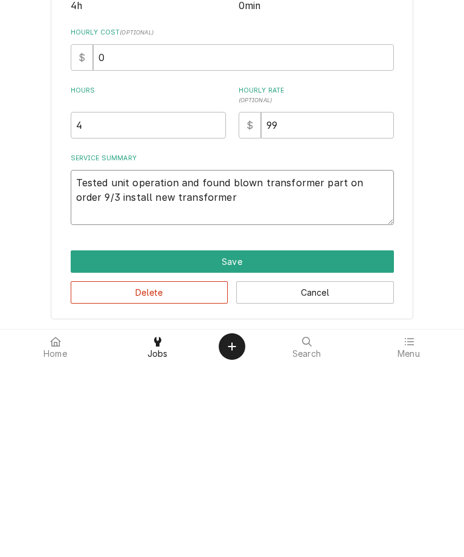
click at [376, 363] on textarea "Tested unit operation and found blown transformer part on order 9/3 install new…" at bounding box center [233, 390] width 324 height 55
click at [386, 363] on textarea "Tested unit operation and found blown transformer part on order 9/3 install new…" at bounding box center [233, 390] width 324 height 55
click at [388, 363] on textarea "Tested unit operation and found blown transformer part on order 9/3 install new…" at bounding box center [233, 390] width 324 height 55
type textarea "Tested unit operation and found blown transformer part on order n9/3 install ne…"
type textarea "x"
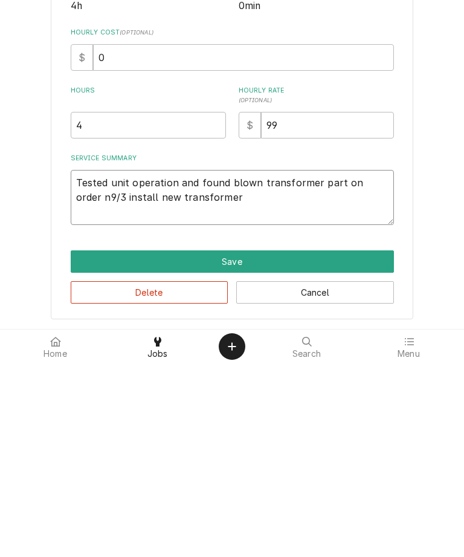
type textarea "Tested unit operation and found blown transformer part on order ne9/3 install n…"
type textarea "x"
type textarea "Tested unit operation and found blown transformer part on order nex9/3 install …"
type textarea "x"
type textarea "Tested unit operation and found blown transformer part on order next9/3 install…"
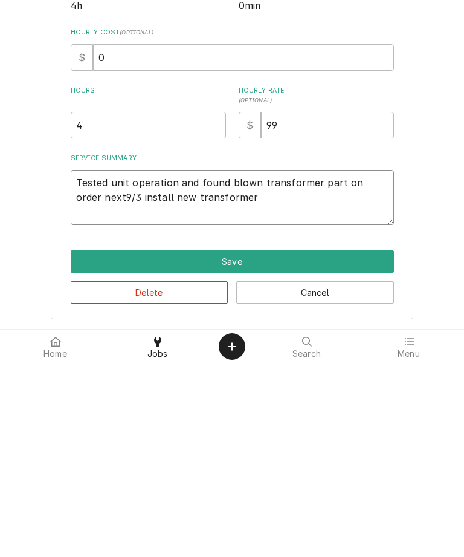
type textarea "x"
type textarea "Tested unit operation and found blown transformer part on order next 9/3 instal…"
type textarea "x"
type textarea "Tested unit operation and found blown transformer part on order next da9/3 inst…"
type textarea "x"
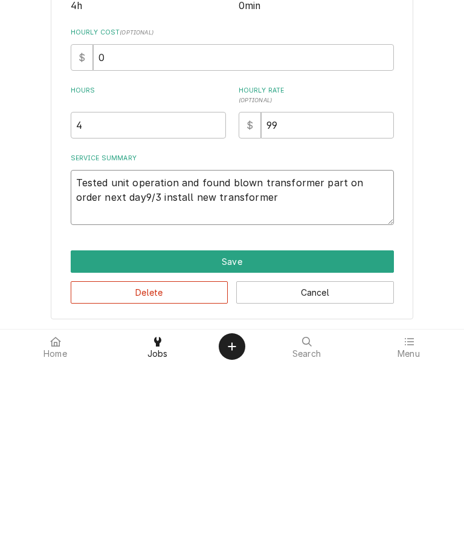
type textarea "Tested unit operation and found blown transformer part on order next day 9/3 in…"
type textarea "x"
type textarea "Tested unit operation and found blown transformer part on order next day a9/3 i…"
type textarea "x"
type textarea "Tested unit operation and found blown transformer part on order next day ai9/3 …"
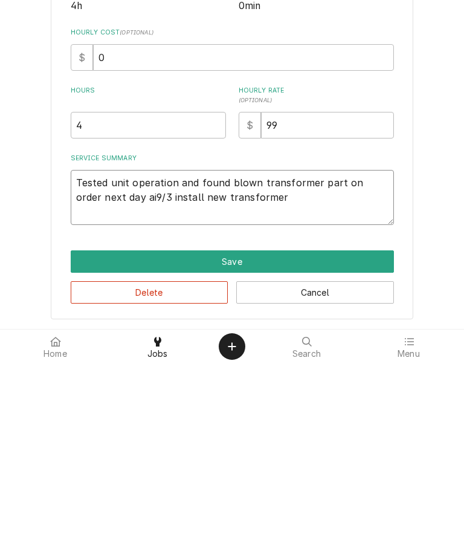
type textarea "x"
type textarea "Tested unit operation and found blown transformer part on order next day air9/3…"
type textarea "x"
type textarea "Tested unit operation and found blown transformer part on order next day air 9/…"
type textarea "x"
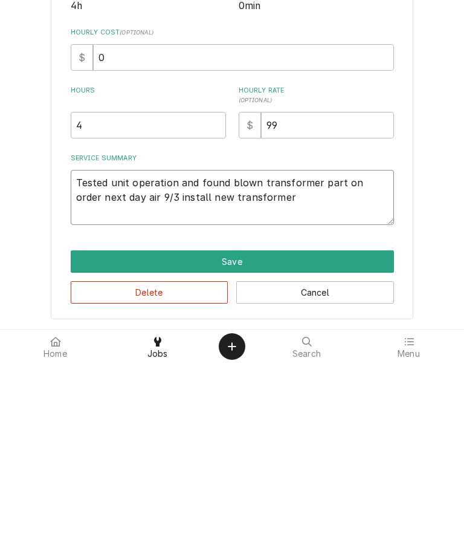
click at [296, 363] on textarea "Tested unit operation and found blown transformer part on order next day air 9/…" at bounding box center [233, 390] width 324 height 55
type textarea "Tested unit operation and found blown transformer part on order next day air 9/…"
type textarea "x"
type textarea "Tested unit operation and found blown transformer part on order next day air 9/…"
type textarea "x"
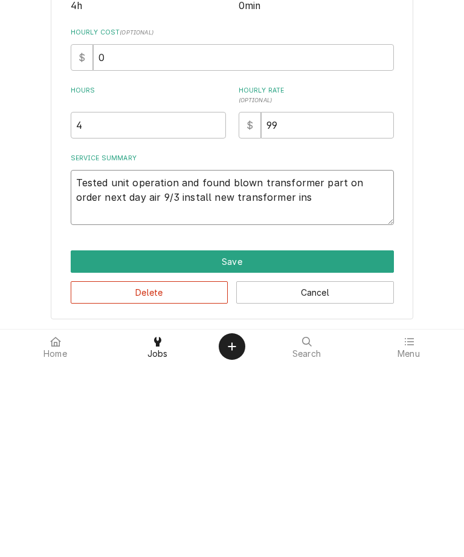
type textarea "Tested unit operation and found blown transformer part on order next day air 9/…"
type textarea "x"
type textarea "Tested unit operation and found blown transformer part on order next day air 9/…"
type textarea "x"
type textarea "Tested unit operation and found blown transformer part on order next day air 9/…"
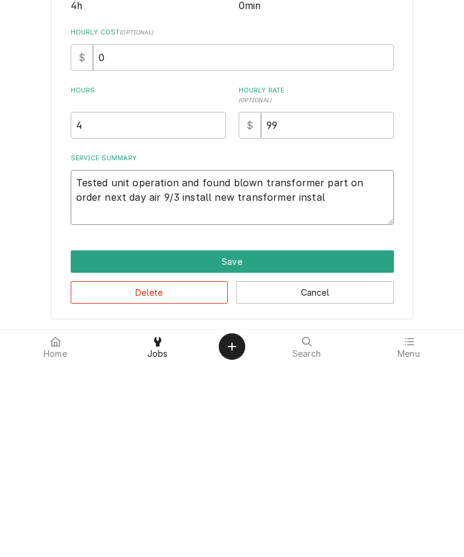
type textarea "x"
type textarea "Tested unit operation and found blown transformer part on order next day air 9/…"
type textarea "x"
type textarea "Tested unit operation and found blown transformer part on order next day air 9/…"
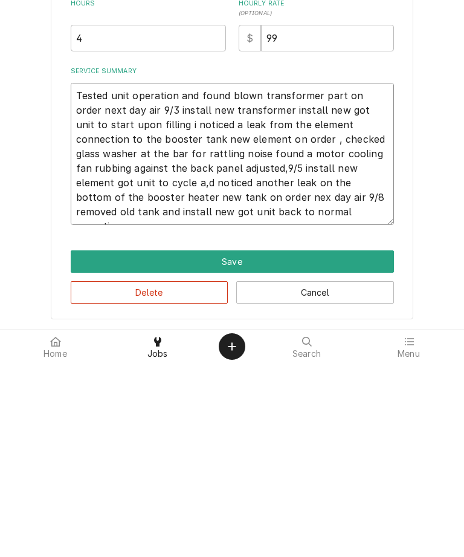
scroll to position [198, 0]
click at [342, 444] on button "Save" at bounding box center [233, 455] width 324 height 22
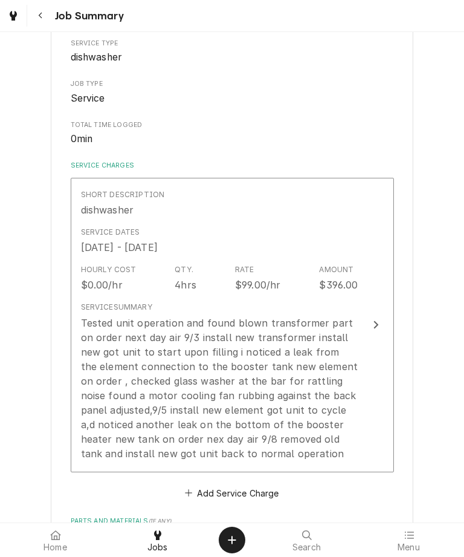
scroll to position [165, 0]
click at [253, 281] on div "$99.00/hr" at bounding box center [257, 285] width 45 height 15
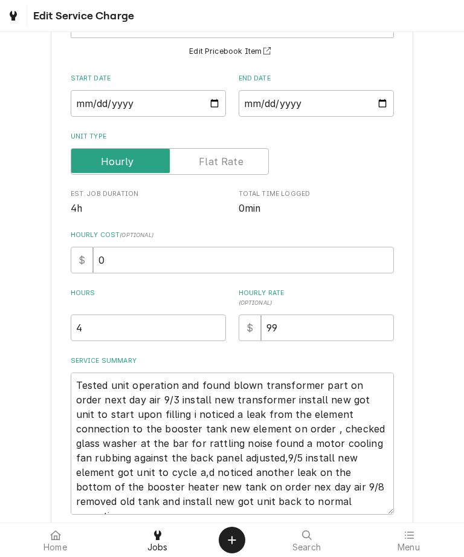
scroll to position [103, 0]
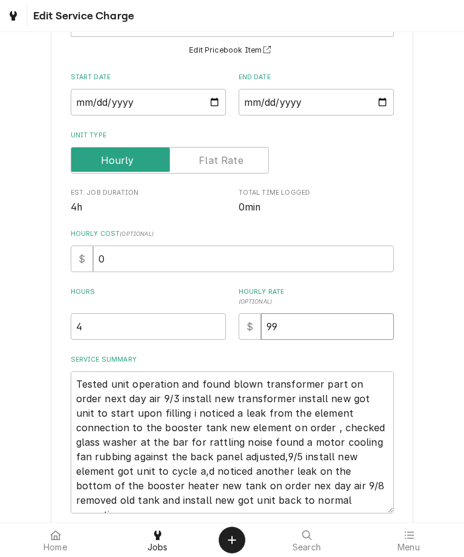
click at [320, 325] on input "99" at bounding box center [327, 326] width 133 height 27
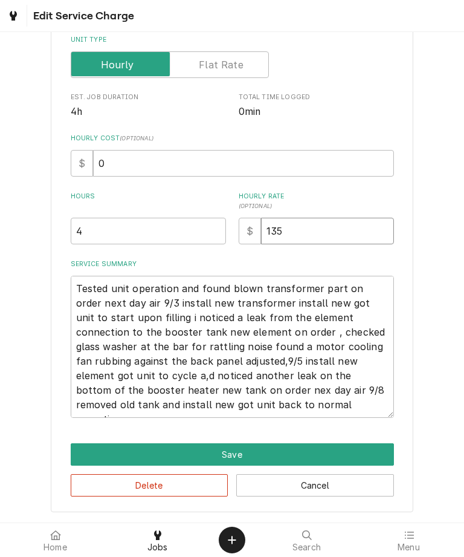
scroll to position [198, 0]
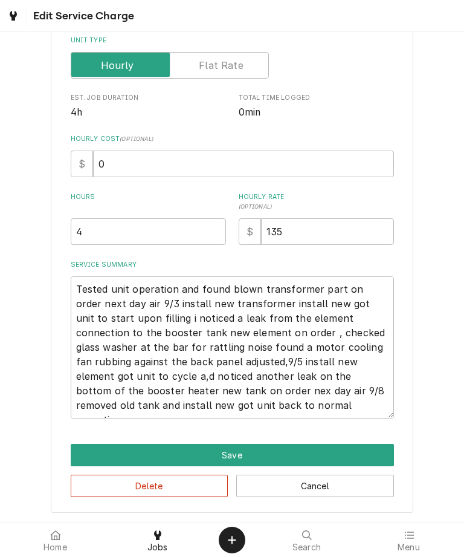
click at [446, 309] on div "Use the fields below to edit this service charge Short Description dishwasher E…" at bounding box center [232, 185] width 464 height 676
click at [235, 450] on button "Save" at bounding box center [233, 455] width 324 height 22
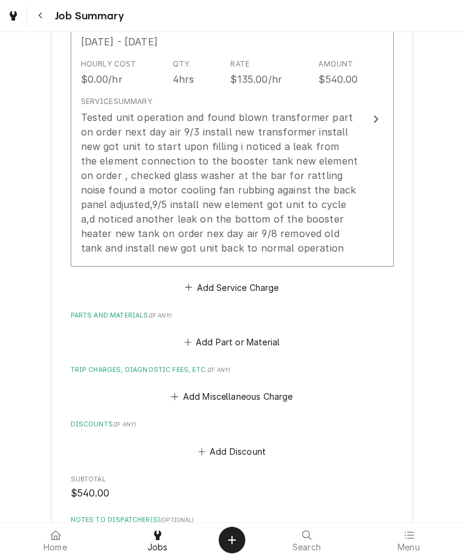
scroll to position [371, 0]
click at [266, 316] on label "Parts and Materials ( if any )" at bounding box center [233, 316] width 324 height 10
click at [267, 342] on button "Add Part or Material" at bounding box center [232, 342] width 100 height 17
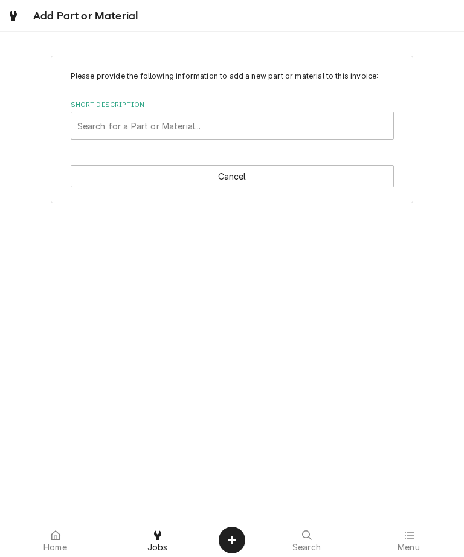
click at [248, 296] on div "Please provide the following information to add a new part or material to this …" at bounding box center [232, 277] width 464 height 490
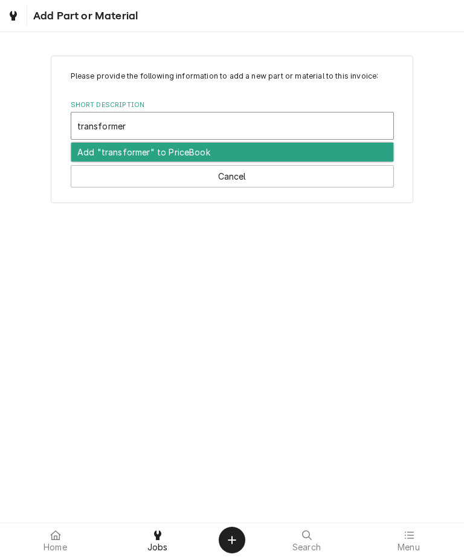
click at [212, 153] on div "Add "transformer" to PriceBook" at bounding box center [232, 152] width 322 height 19
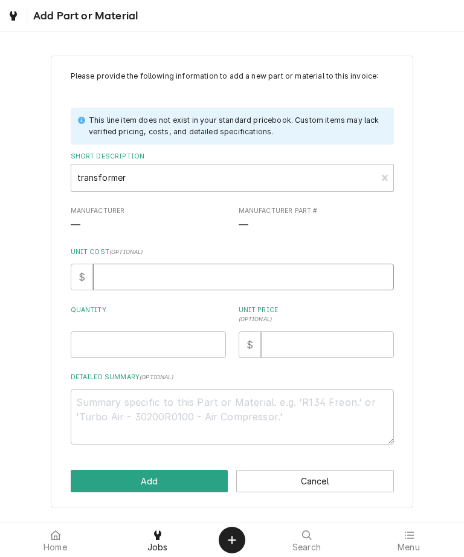
click at [190, 278] on input "Unit Cost ( optional )" at bounding box center [243, 277] width 301 height 27
click at [164, 341] on input "Quantity" at bounding box center [148, 344] width 155 height 27
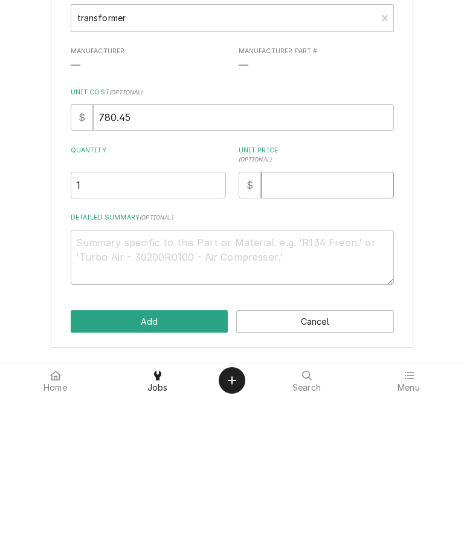
click at [291, 331] on input "Unit Price ( optional )" at bounding box center [327, 344] width 133 height 27
click at [201, 389] on textarea "Detailed Summary ( optional )" at bounding box center [233, 416] width 324 height 55
click at [198, 470] on button "Add" at bounding box center [150, 481] width 158 height 22
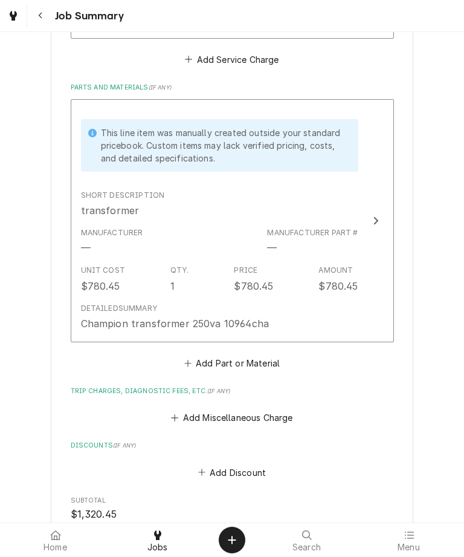
scroll to position [600, 0]
click at [273, 359] on button "Add Part or Material" at bounding box center [232, 362] width 100 height 17
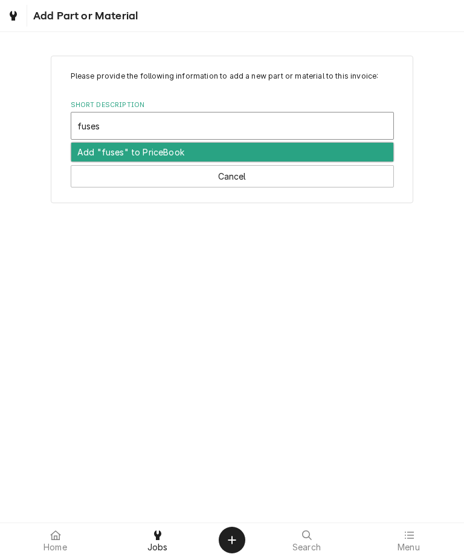
click at [187, 155] on div "Add "fuses" to PriceBook" at bounding box center [232, 152] width 322 height 19
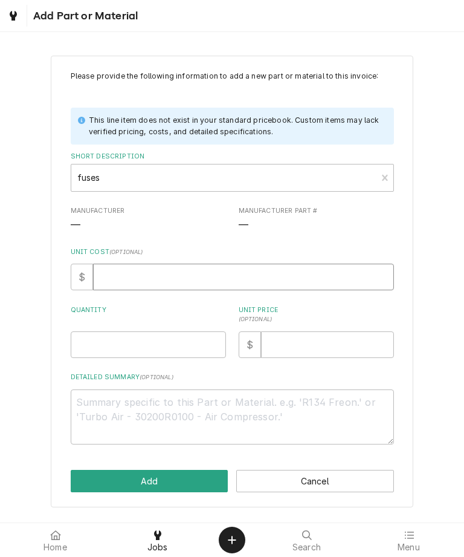
click at [190, 275] on input "Unit Cost ( optional )" at bounding box center [243, 277] width 301 height 27
click at [179, 339] on input "Quantity" at bounding box center [148, 344] width 155 height 27
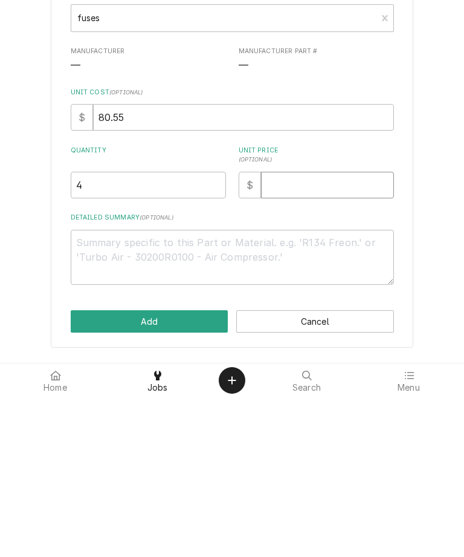
click at [307, 331] on input "Unit Price ( optional )" at bounding box center [327, 344] width 133 height 27
click at [189, 389] on textarea "Detailed Summary ( optional )" at bounding box center [233, 416] width 324 height 55
click at [198, 470] on button "Add" at bounding box center [150, 481] width 158 height 22
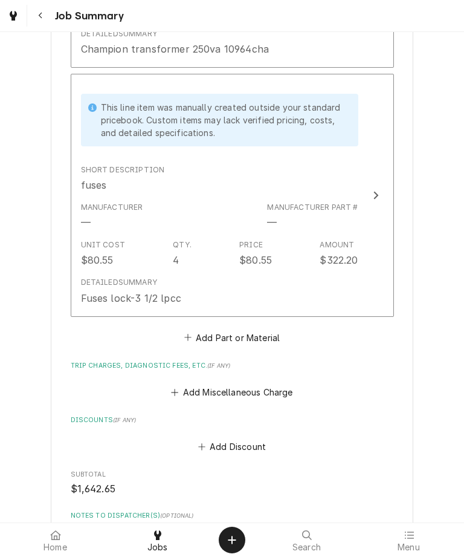
scroll to position [877, 0]
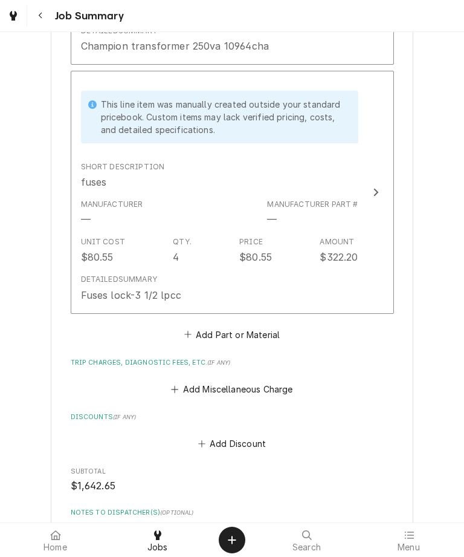
click at [272, 334] on button "Add Part or Material" at bounding box center [232, 334] width 100 height 17
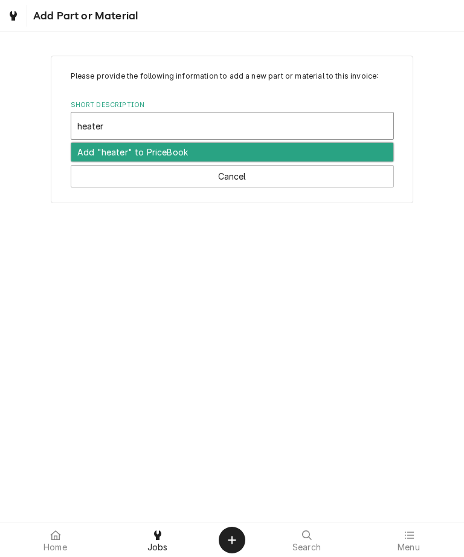
click at [220, 158] on div "Add "heater" to PriceBook" at bounding box center [232, 152] width 322 height 19
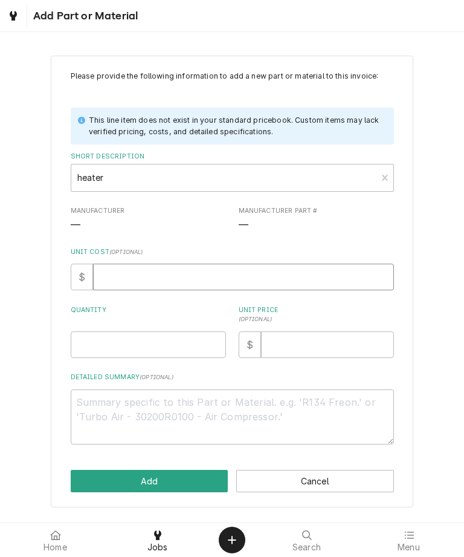
click at [276, 272] on input "Unit Cost ( optional )" at bounding box center [243, 277] width 301 height 27
click at [191, 339] on input "Quantity" at bounding box center [148, 344] width 155 height 27
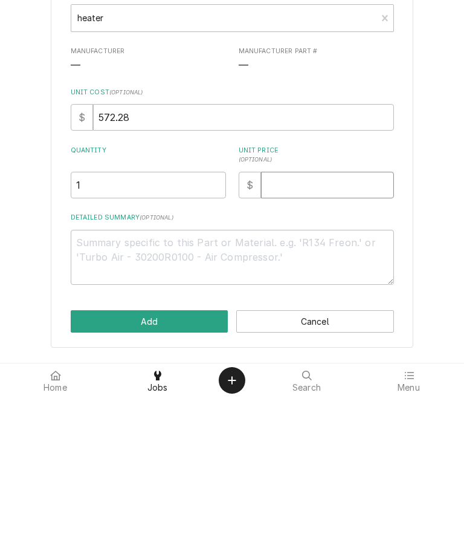
click at [310, 331] on input "Unit Price ( optional )" at bounding box center [327, 344] width 133 height 27
click at [244, 389] on textarea "Detailed Summary ( optional )" at bounding box center [233, 416] width 324 height 55
click at [194, 470] on button "Add" at bounding box center [150, 481] width 158 height 22
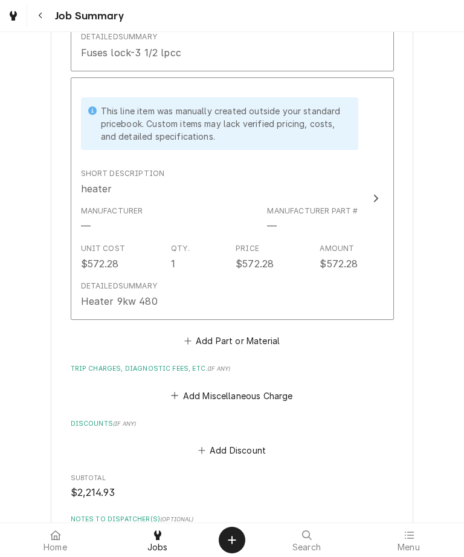
scroll to position [1121, 0]
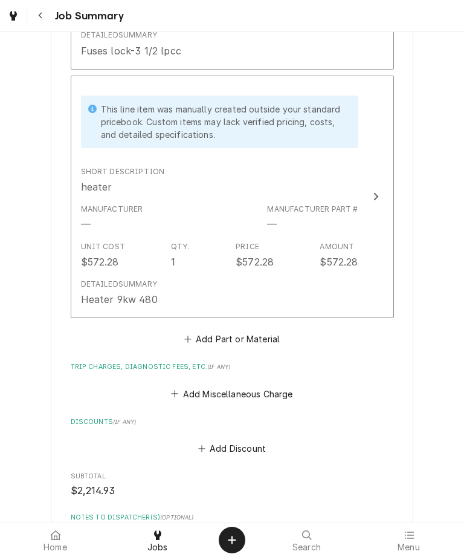
click at [264, 339] on button "Add Part or Material" at bounding box center [232, 339] width 100 height 17
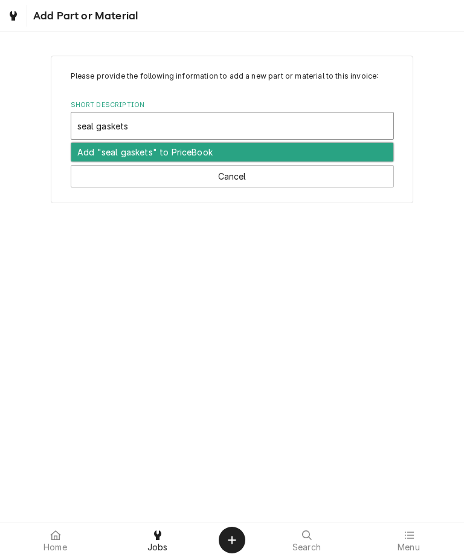
click at [285, 152] on div "Add "seal gaskets" to PriceBook" at bounding box center [232, 152] width 322 height 19
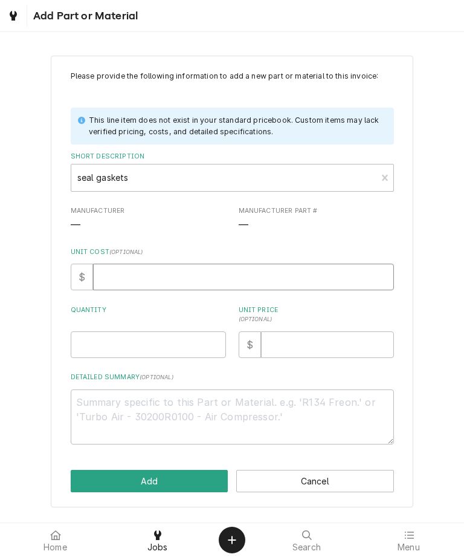
click at [215, 281] on input "Unit Cost ( optional )" at bounding box center [243, 277] width 301 height 27
click at [171, 338] on input "Quantity" at bounding box center [148, 344] width 155 height 27
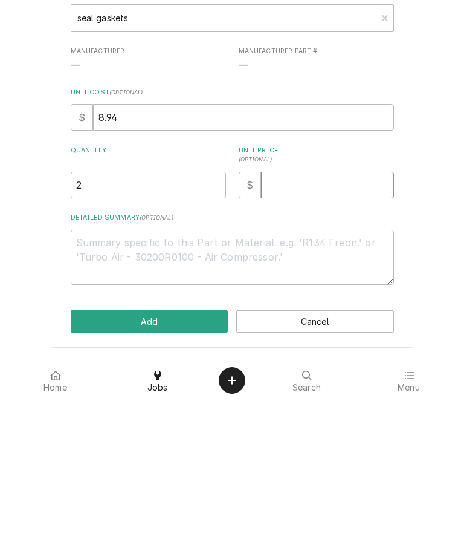
click at [296, 331] on input "Unit Price ( optional )" at bounding box center [327, 344] width 133 height 27
click at [208, 389] on textarea "Detailed Summary ( optional )" at bounding box center [233, 416] width 324 height 55
click at [197, 470] on button "Add" at bounding box center [150, 481] width 158 height 22
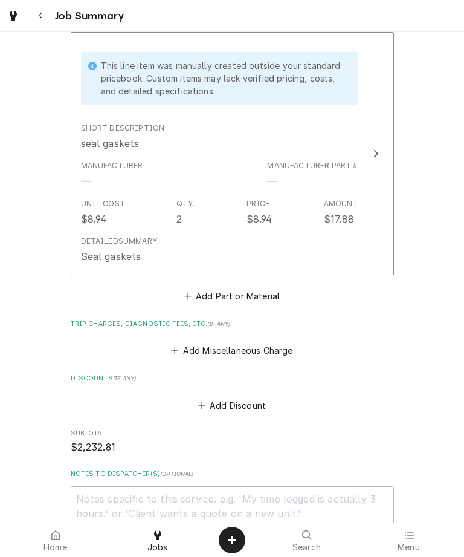
scroll to position [1414, 0]
click at [269, 295] on button "Add Part or Material" at bounding box center [232, 295] width 100 height 17
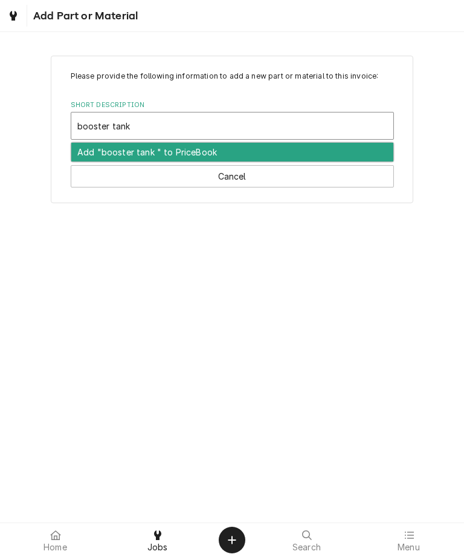
click at [239, 152] on div "Add "booster tank " to PriceBook" at bounding box center [232, 152] width 322 height 19
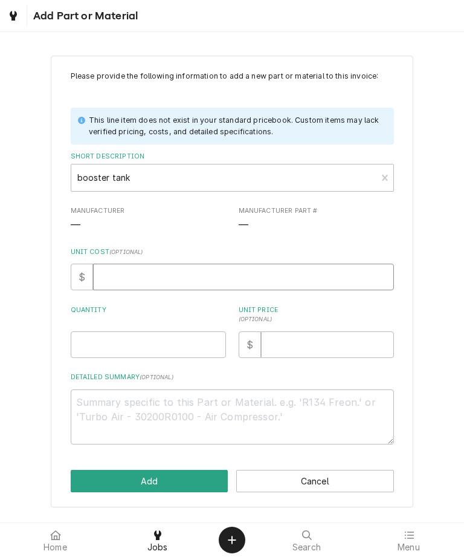
click at [208, 272] on input "Unit Cost ( optional )" at bounding box center [243, 277] width 301 height 27
click at [173, 337] on input "Quantity" at bounding box center [148, 344] width 155 height 27
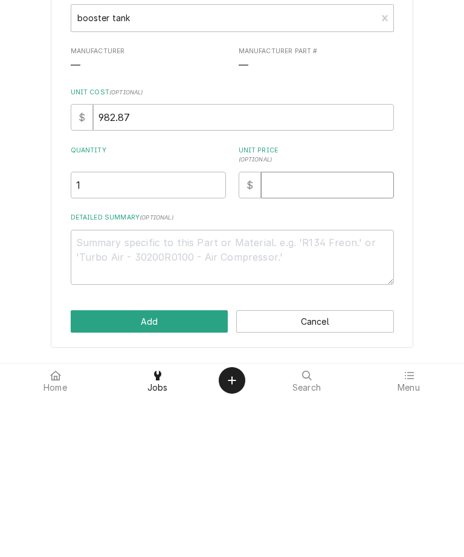
click at [328, 331] on input "Unit Price ( optional )" at bounding box center [327, 344] width 133 height 27
click at [277, 389] on textarea "Detailed Summary ( optional )" at bounding box center [233, 416] width 324 height 55
click at [186, 470] on button "Add" at bounding box center [150, 481] width 158 height 22
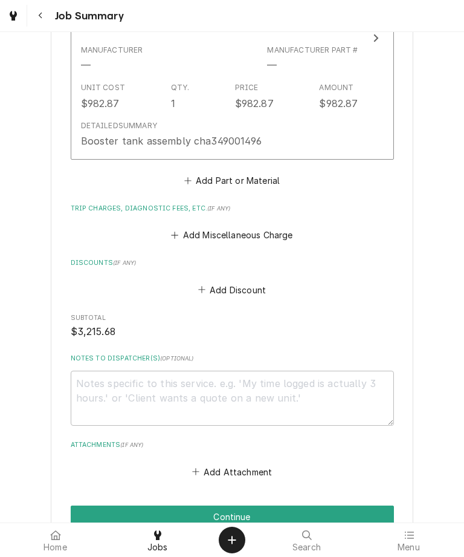
scroll to position [1777, 0]
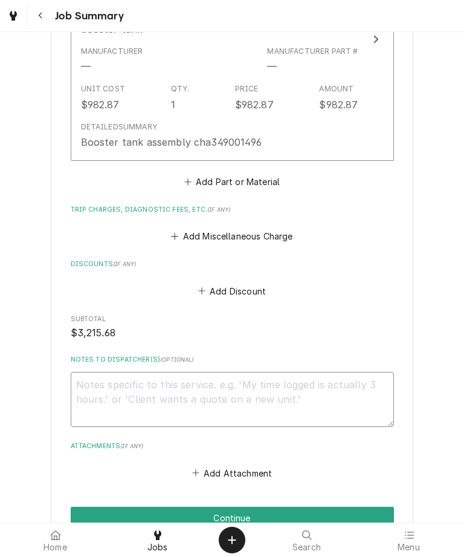
click at [276, 395] on textarea "Notes to Dispatcher(s) ( optional )" at bounding box center [233, 399] width 324 height 55
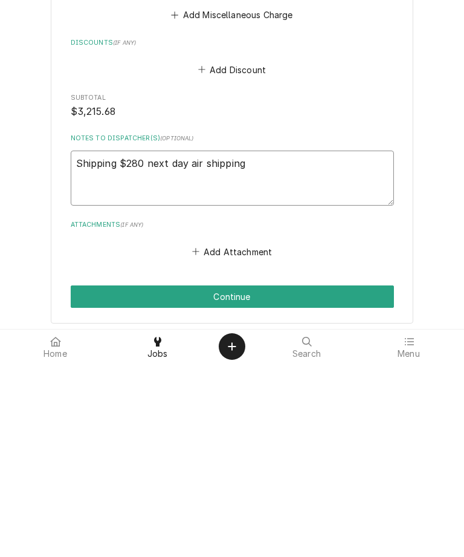
scroll to position [1806, 0]
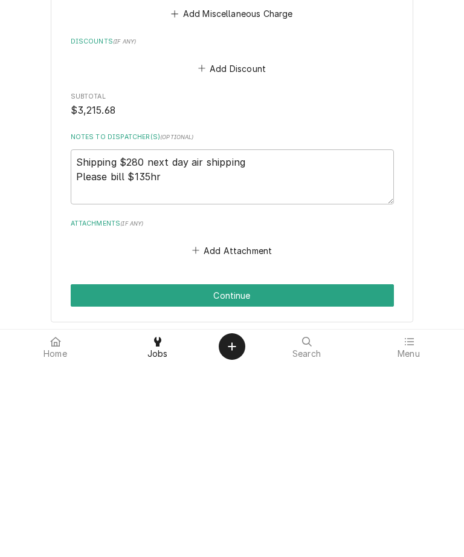
click at [298, 478] on button "Continue" at bounding box center [233, 489] width 324 height 22
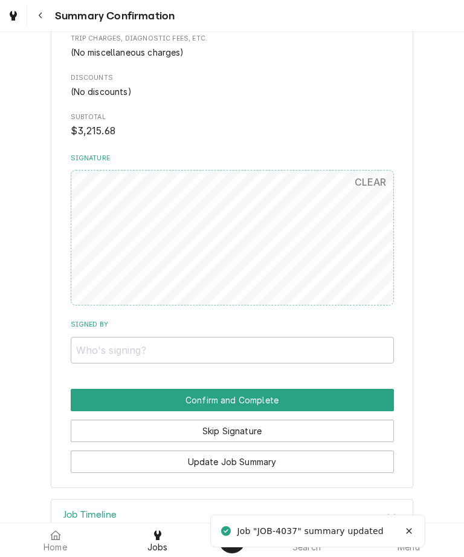
scroll to position [1579, 0]
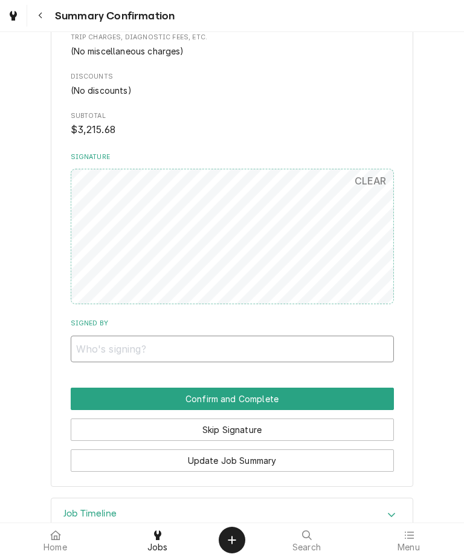
click at [244, 336] on input "Signed By" at bounding box center [233, 349] width 324 height 27
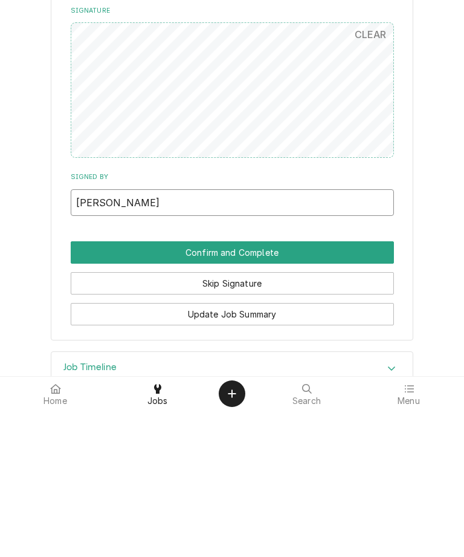
type input "[PERSON_NAME]"
click at [317, 388] on button "Confirm and Complete" at bounding box center [233, 399] width 324 height 22
